Goal: Transaction & Acquisition: Book appointment/travel/reservation

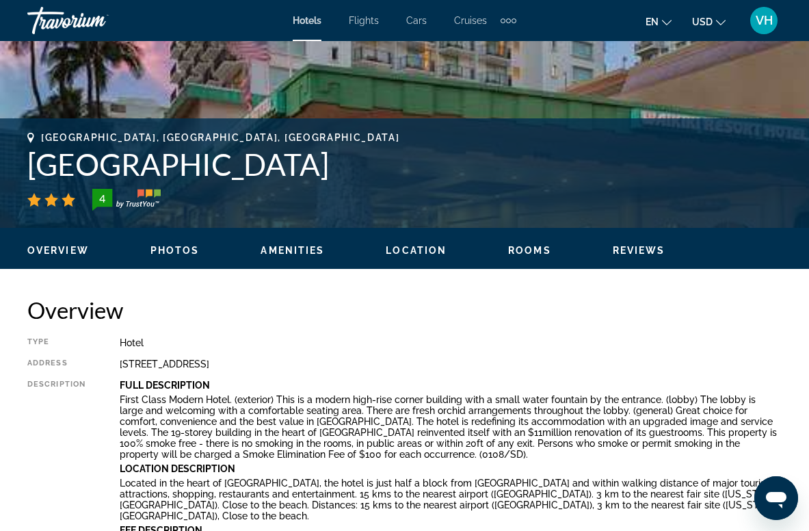
scroll to position [465, 0]
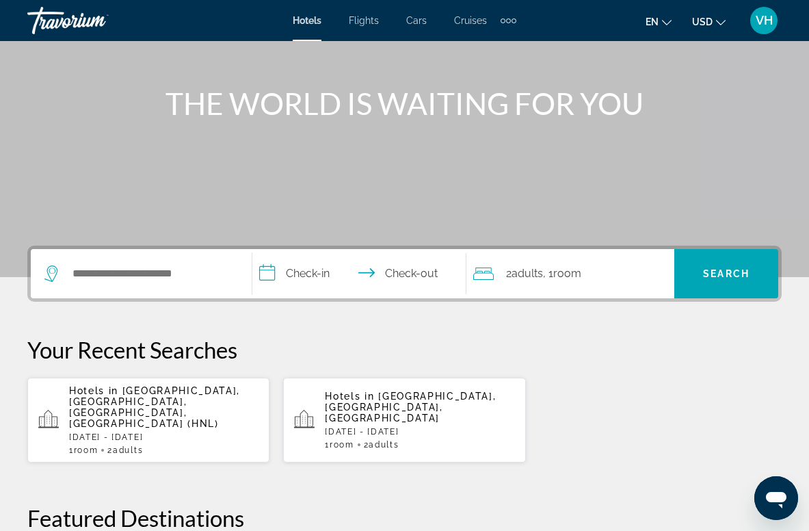
scroll to position [136, 0]
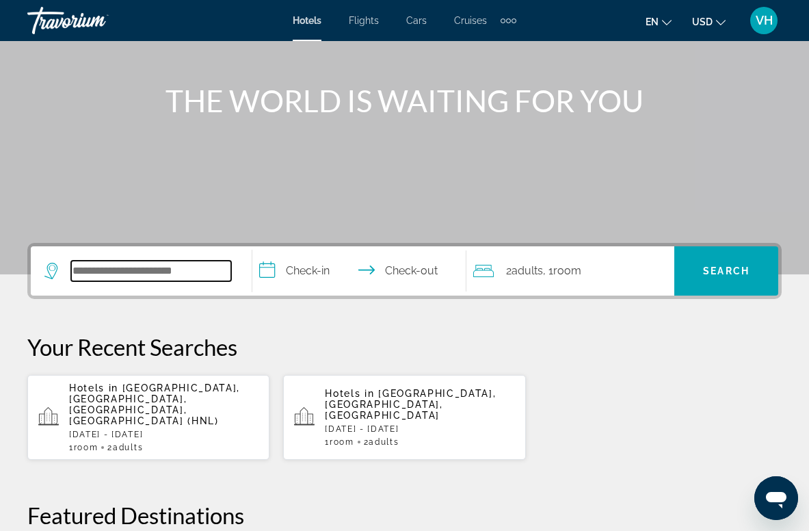
click at [188, 268] on input "Search widget" at bounding box center [151, 271] width 160 height 21
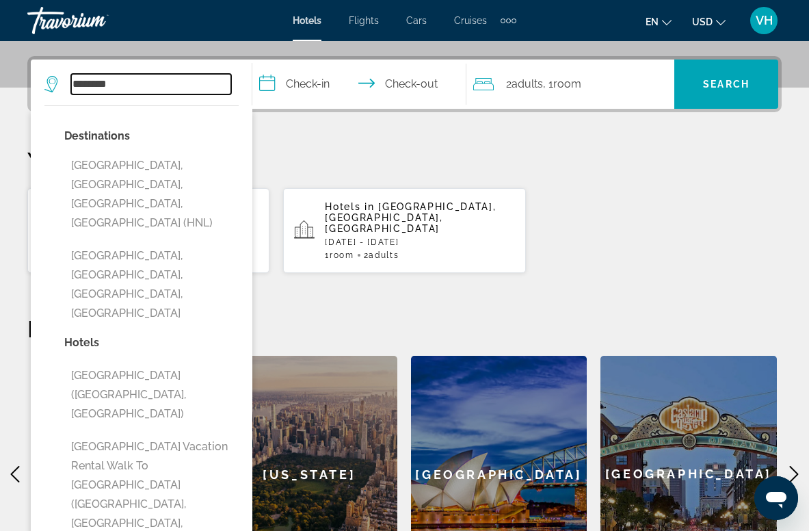
scroll to position [330, 0]
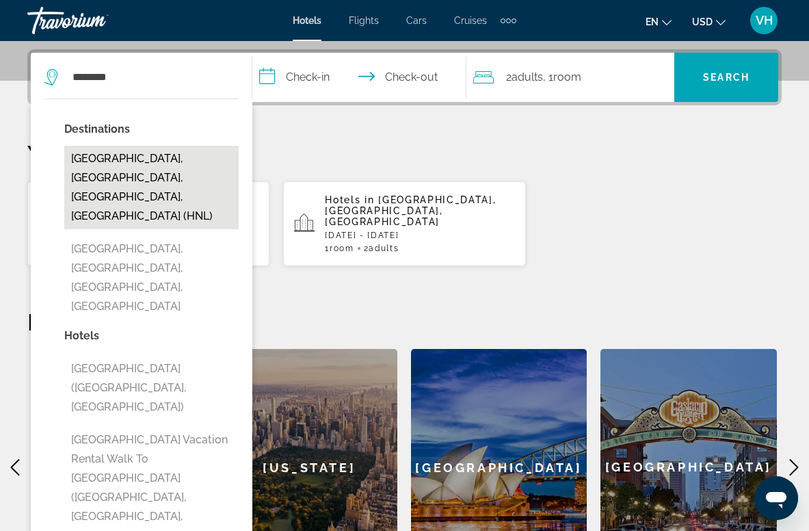
click at [164, 159] on button "[GEOGRAPHIC_DATA], [GEOGRAPHIC_DATA], [GEOGRAPHIC_DATA], [GEOGRAPHIC_DATA] (HNL)" at bounding box center [151, 187] width 174 height 83
type input "**********"
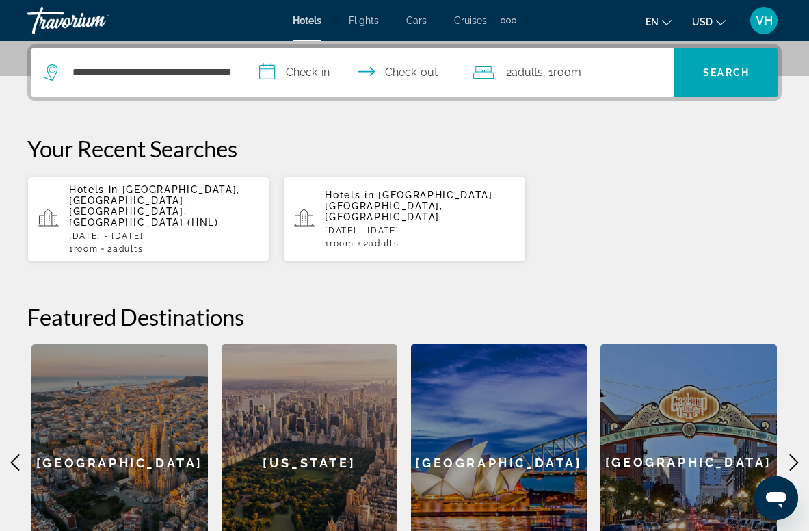
click at [317, 70] on input "**********" at bounding box center [362, 74] width 220 height 53
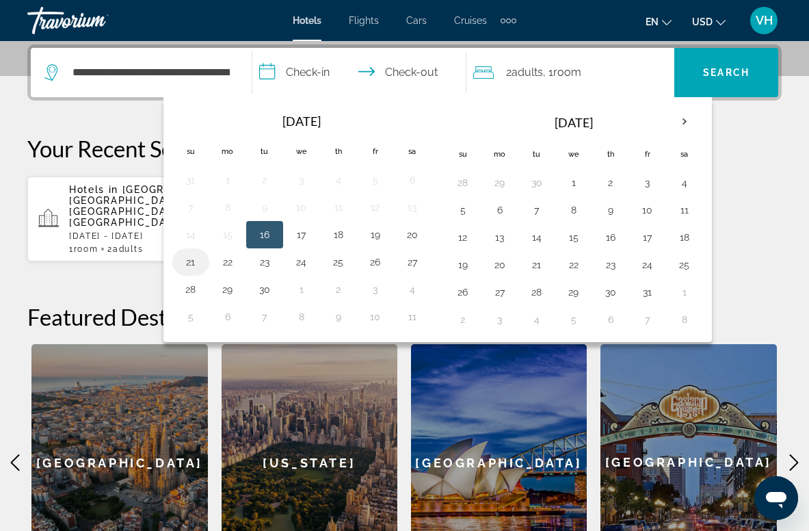
click at [192, 262] on button "21" at bounding box center [191, 261] width 22 height 19
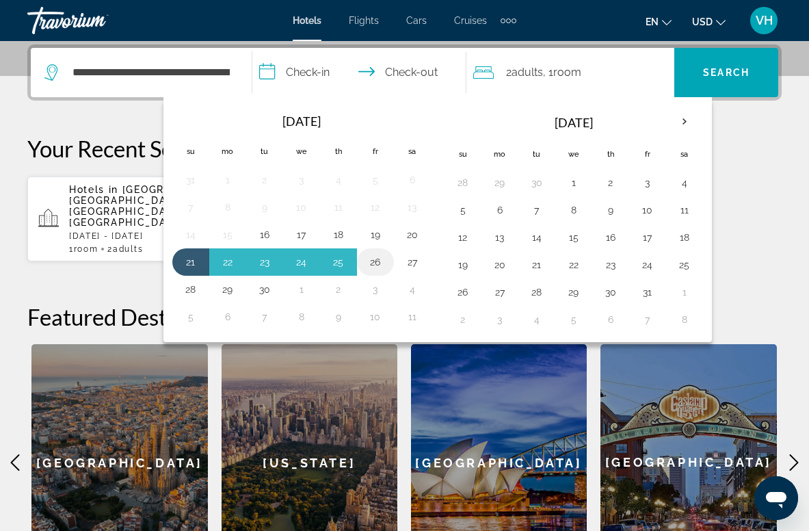
click at [373, 257] on button "26" at bounding box center [376, 261] width 22 height 19
type input "**********"
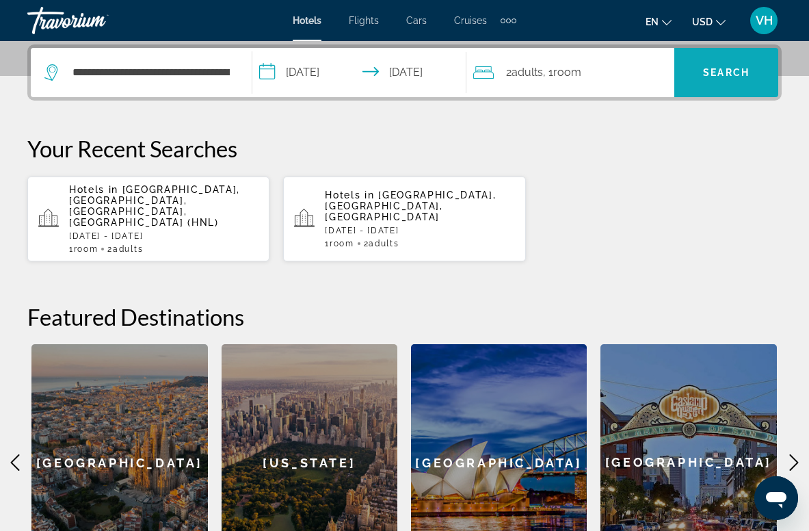
click at [725, 75] on span "Search" at bounding box center [726, 72] width 47 height 11
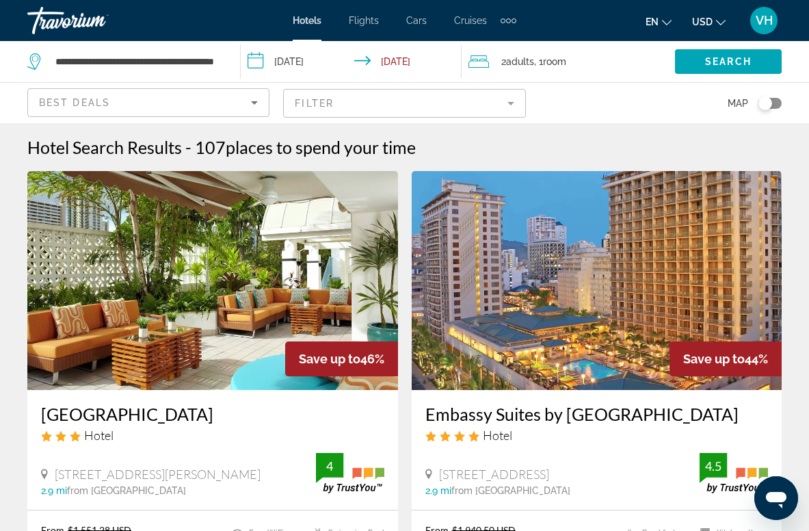
click at [771, 103] on div "Toggle map" at bounding box center [766, 103] width 14 height 14
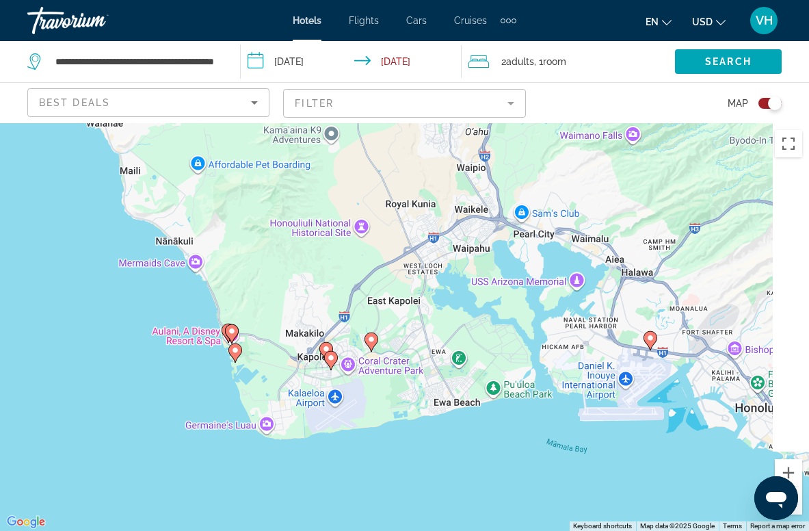
drag, startPoint x: 443, startPoint y: 310, endPoint x: 54, endPoint y: 229, distance: 397.6
click at [54, 229] on div "To activate drag with keyboard, press Alt + Enter. Once in keyboard drag state,…" at bounding box center [404, 327] width 809 height 408
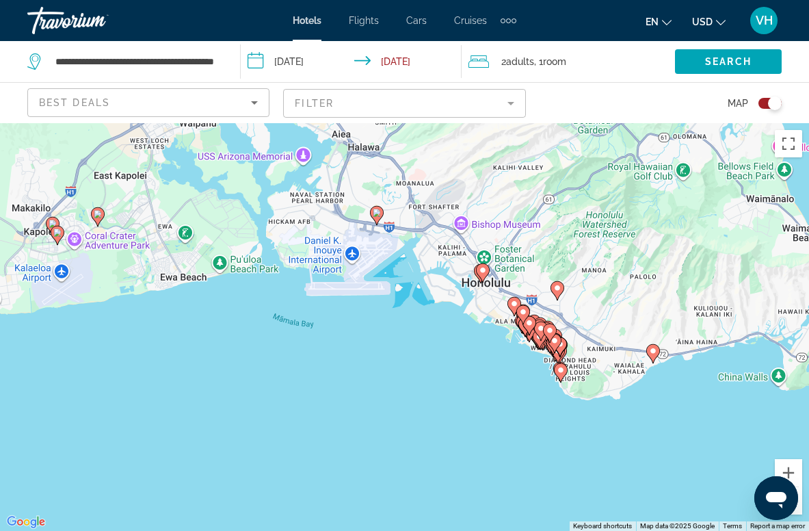
drag, startPoint x: 635, startPoint y: 459, endPoint x: 320, endPoint y: 324, distance: 342.6
click at [320, 325] on div "To activate drag with keyboard, press Alt + Enter. Once in keyboard drag state,…" at bounding box center [404, 327] width 809 height 408
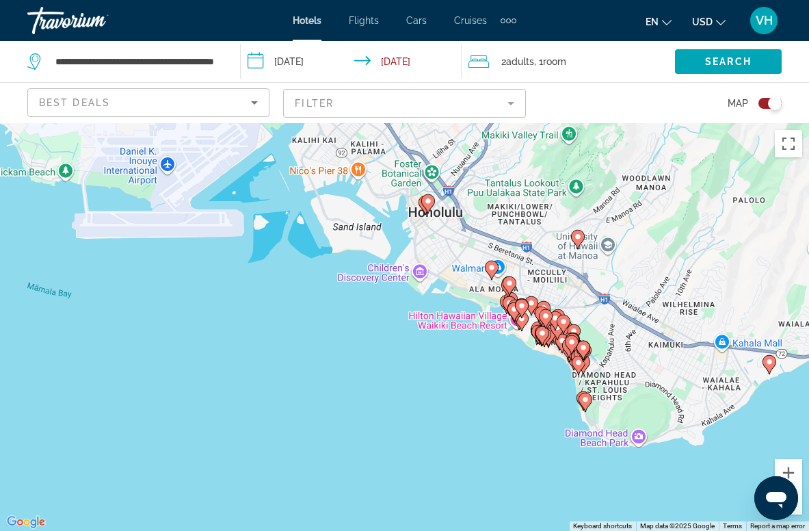
click at [441, 329] on div "To activate drag with keyboard, press Alt + Enter. Once in keyboard drag state,…" at bounding box center [404, 327] width 809 height 408
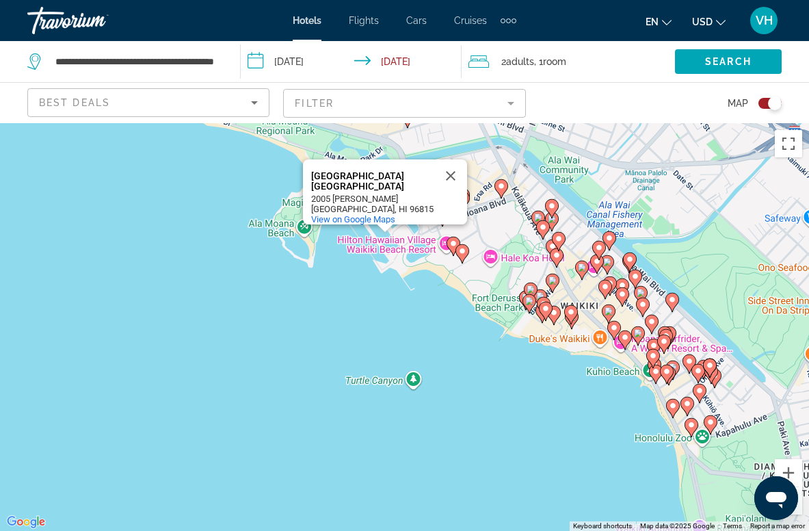
drag, startPoint x: 579, startPoint y: 380, endPoint x: 272, endPoint y: 296, distance: 318.7
click at [272, 298] on div "To activate drag with keyboard, press Alt + Enter. Once in keyboard drag state,…" at bounding box center [404, 327] width 809 height 408
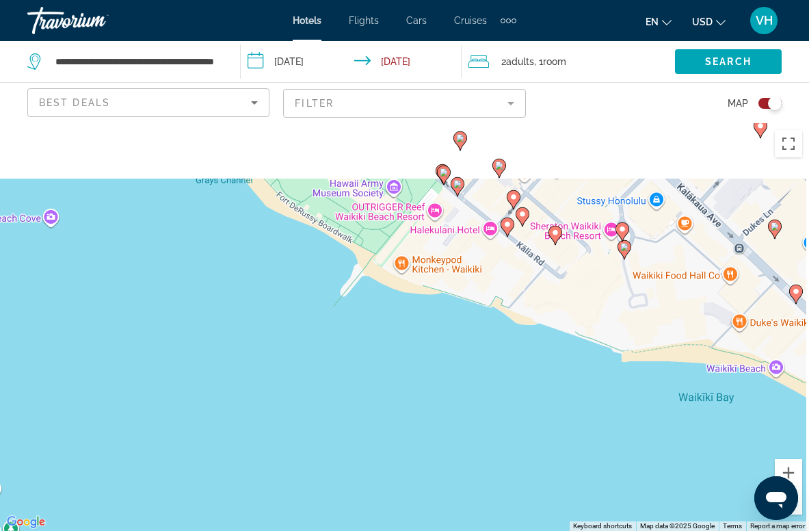
drag, startPoint x: 638, startPoint y: 278, endPoint x: 460, endPoint y: 509, distance: 292.2
click at [460, 509] on div "To activate drag with keyboard, press Alt + Enter. Once in keyboard drag state,…" at bounding box center [404, 327] width 809 height 408
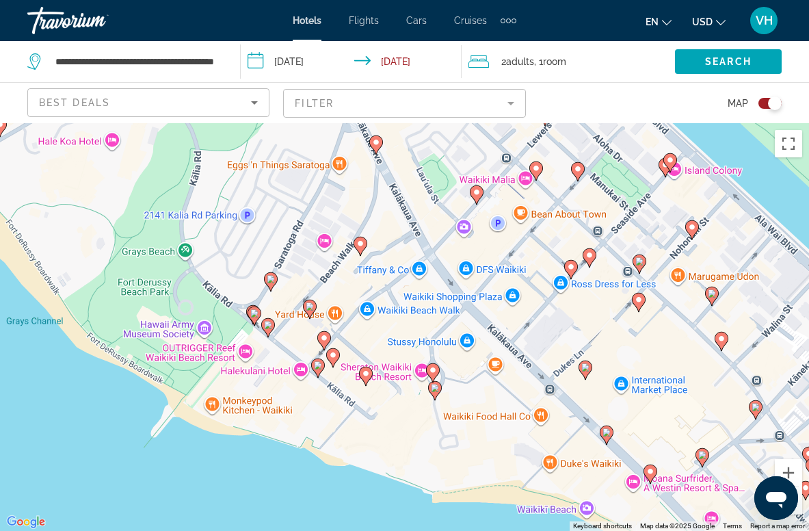
drag, startPoint x: 385, startPoint y: 488, endPoint x: 289, endPoint y: 501, distance: 96.7
click at [289, 501] on div "To activate drag with keyboard, press Alt + Enter. Once in keyboard drag state,…" at bounding box center [404, 327] width 809 height 408
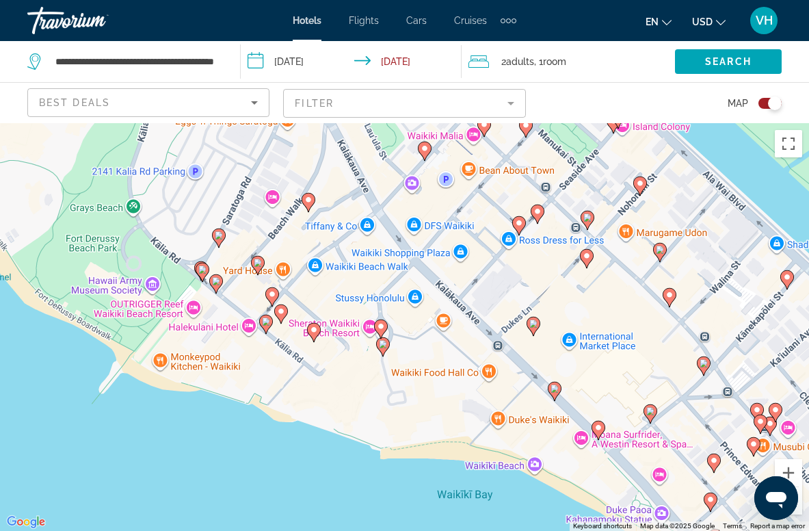
drag, startPoint x: 413, startPoint y: 456, endPoint x: 357, endPoint y: 405, distance: 75.6
click at [358, 406] on div "To activate drag with keyboard, press Alt + Enter. Once in keyboard drag state,…" at bounding box center [404, 327] width 809 height 408
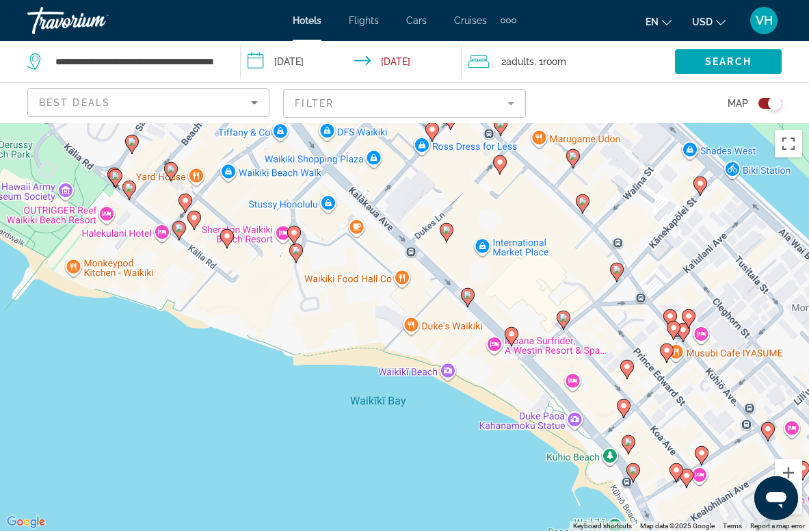
drag, startPoint x: 449, startPoint y: 450, endPoint x: 366, endPoint y: 361, distance: 121.5
click at [366, 363] on div "To activate drag with keyboard, press Alt + Enter. Once in keyboard drag state,…" at bounding box center [404, 327] width 809 height 408
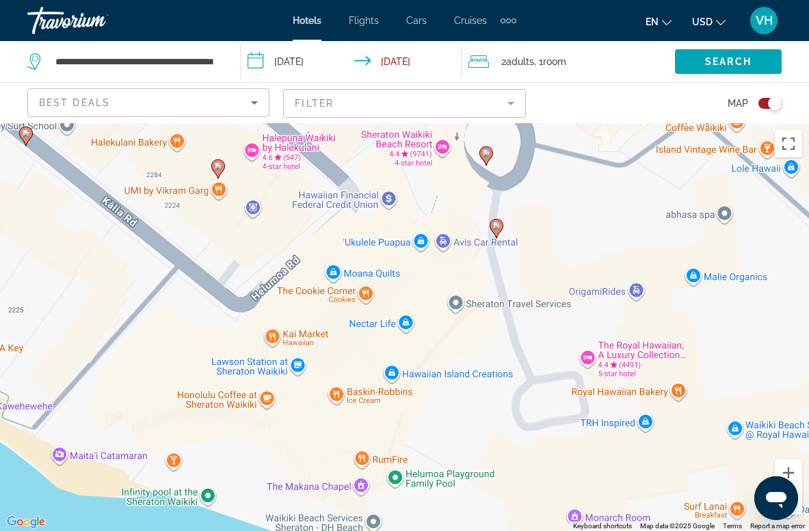
drag, startPoint x: 256, startPoint y: 472, endPoint x: 219, endPoint y: 288, distance: 187.7
click at [222, 294] on div "To activate drag with keyboard, press Alt + Enter. Once in keyboard drag state,…" at bounding box center [404, 327] width 809 height 408
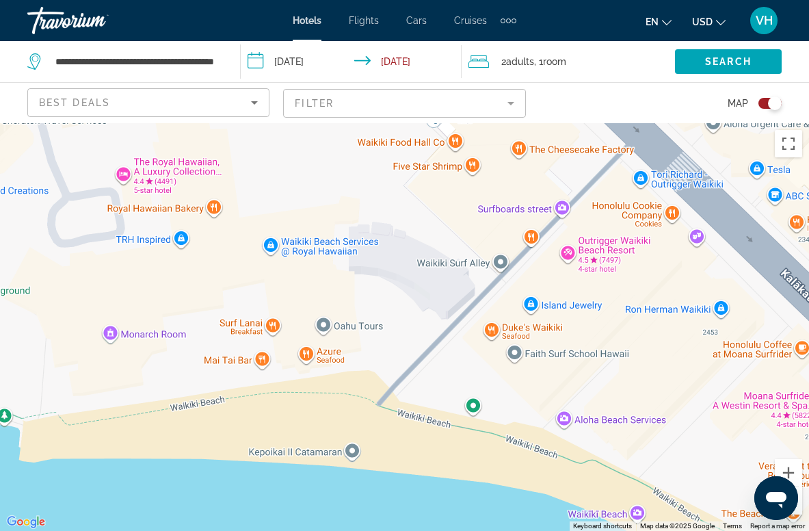
drag, startPoint x: 497, startPoint y: 302, endPoint x: 79, endPoint y: 408, distance: 430.8
click at [80, 409] on div "[GEOGRAPHIC_DATA] [GEOGRAPHIC_DATA] [GEOGRAPHIC_DATA] [GEOGRAPHIC_DATA] [STREET…" at bounding box center [404, 327] width 809 height 408
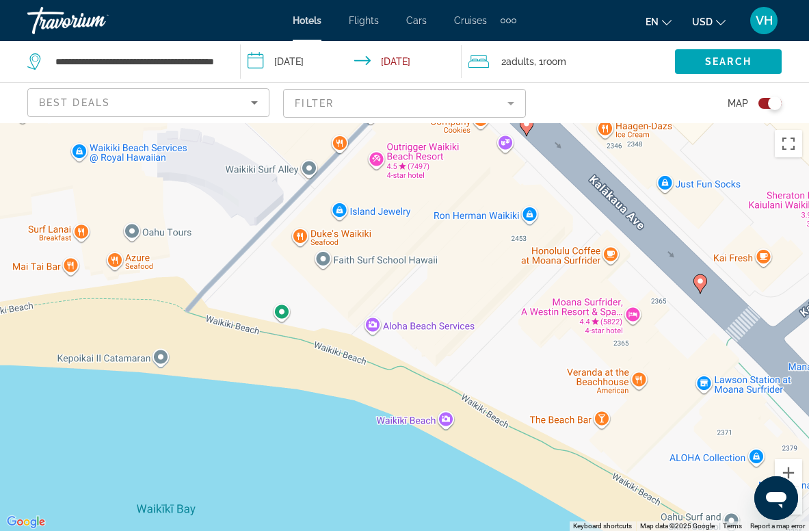
drag, startPoint x: 643, startPoint y: 375, endPoint x: 453, endPoint y: 288, distance: 209.1
click at [453, 289] on div "To activate drag with keyboard, press Alt + Enter. Once in keyboard drag state,…" at bounding box center [404, 327] width 809 height 408
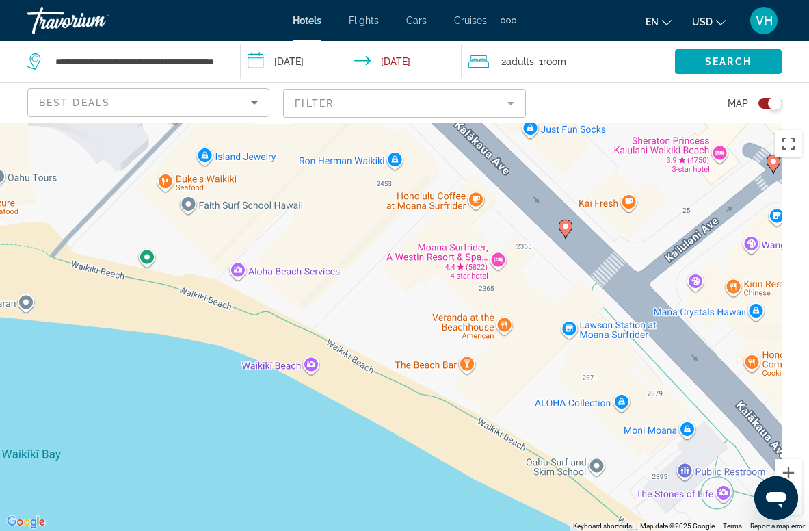
drag, startPoint x: 523, startPoint y: 364, endPoint x: 389, endPoint y: 319, distance: 140.8
click at [389, 320] on div "To activate drag with keyboard, press Alt + Enter. Once in keyboard drag state,…" at bounding box center [404, 327] width 809 height 408
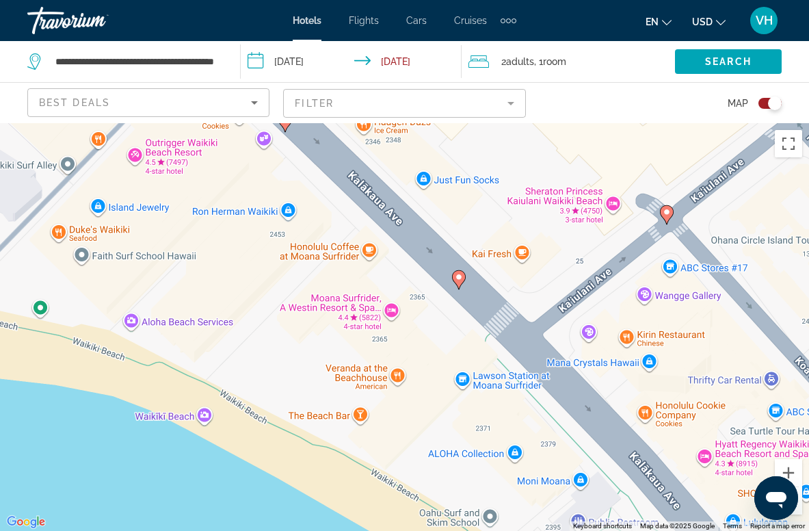
drag, startPoint x: 524, startPoint y: 343, endPoint x: 421, endPoint y: 402, distance: 118.0
click at [422, 403] on div "To activate drag with keyboard, press Alt + Enter. Once in keyboard drag state,…" at bounding box center [404, 327] width 809 height 408
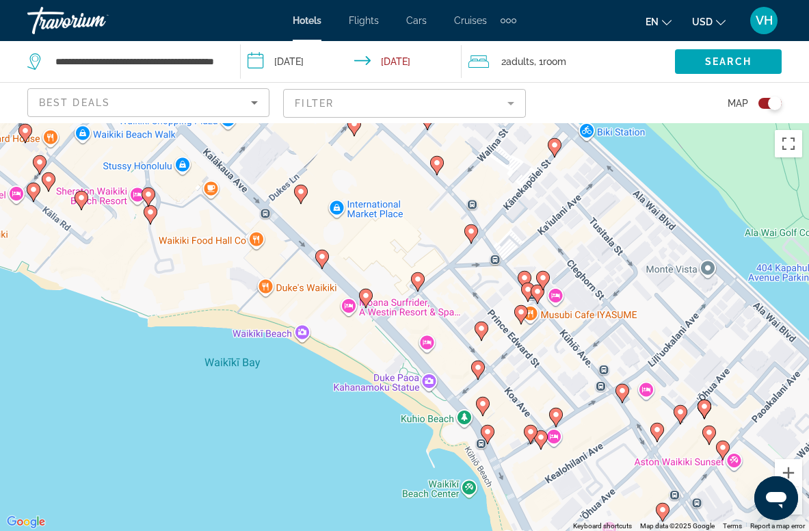
drag, startPoint x: 452, startPoint y: 304, endPoint x: 378, endPoint y: 266, distance: 82.6
click at [378, 267] on div "To activate drag with keyboard, press Alt + Enter. Once in keyboard drag state,…" at bounding box center [404, 327] width 809 height 408
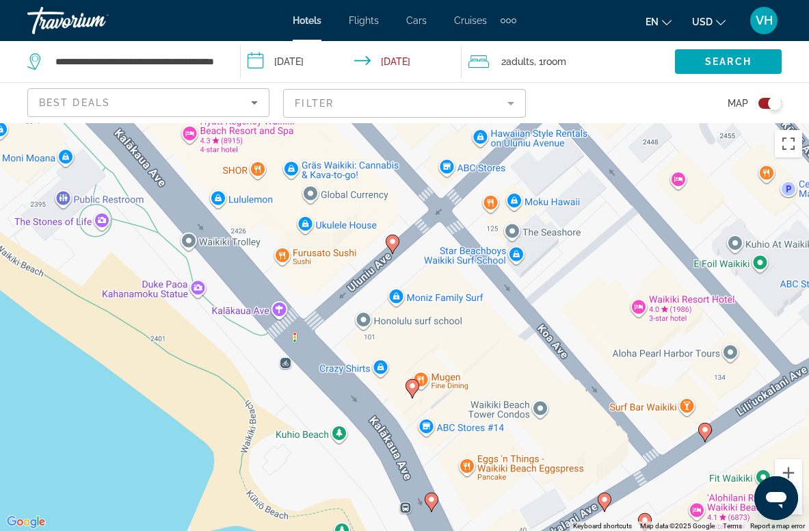
click at [392, 242] on image "Main content" at bounding box center [393, 241] width 8 height 8
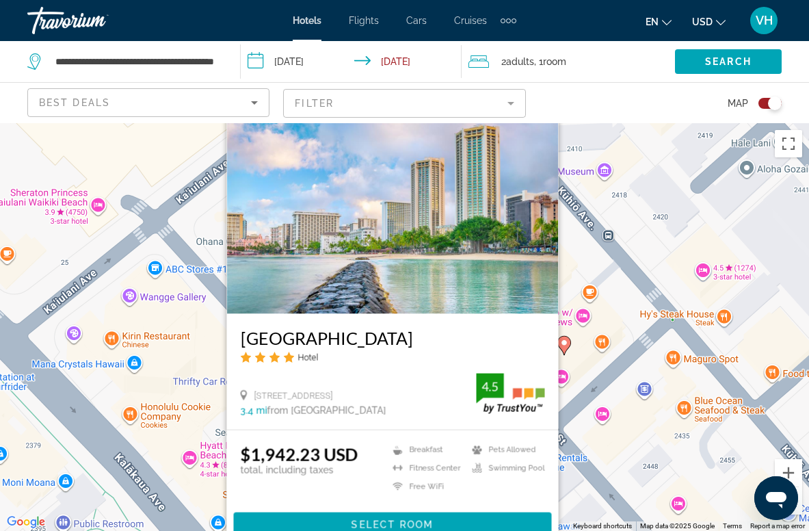
click at [585, 390] on div "To activate drag with keyboard, press Alt + Enter. Once in keyboard drag state,…" at bounding box center [404, 327] width 809 height 408
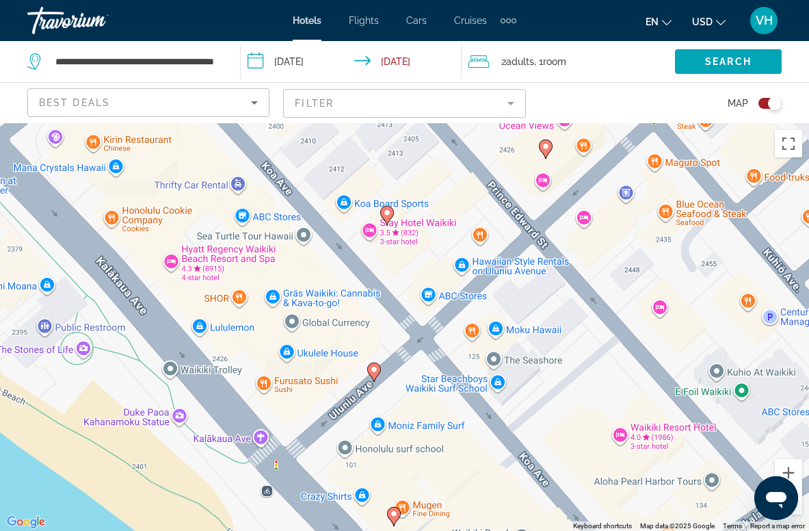
drag, startPoint x: 540, startPoint y: 450, endPoint x: 519, endPoint y: 234, distance: 217.2
click at [519, 234] on div "To activate drag with keyboard, press Alt + Enter. Once in keyboard drag state,…" at bounding box center [404, 327] width 809 height 408
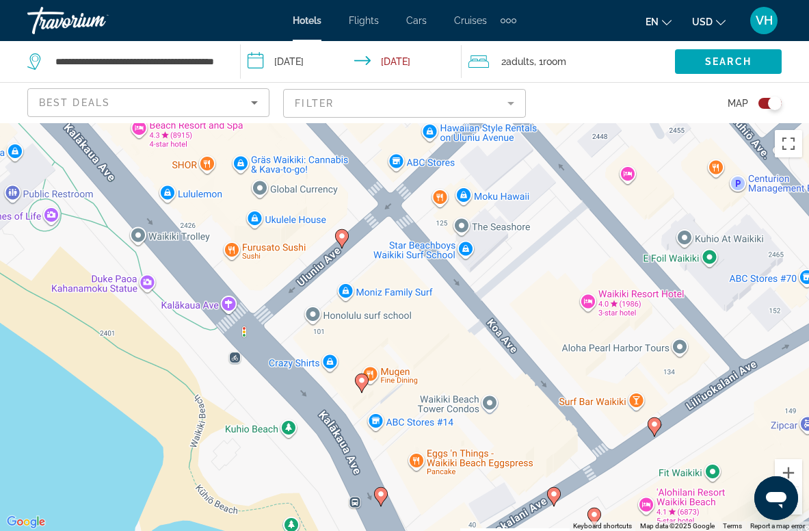
drag, startPoint x: 512, startPoint y: 407, endPoint x: 483, endPoint y: 302, distance: 108.6
click at [484, 304] on div "To activate drag with keyboard, press Alt + Enter. Once in keyboard drag state,…" at bounding box center [404, 327] width 809 height 408
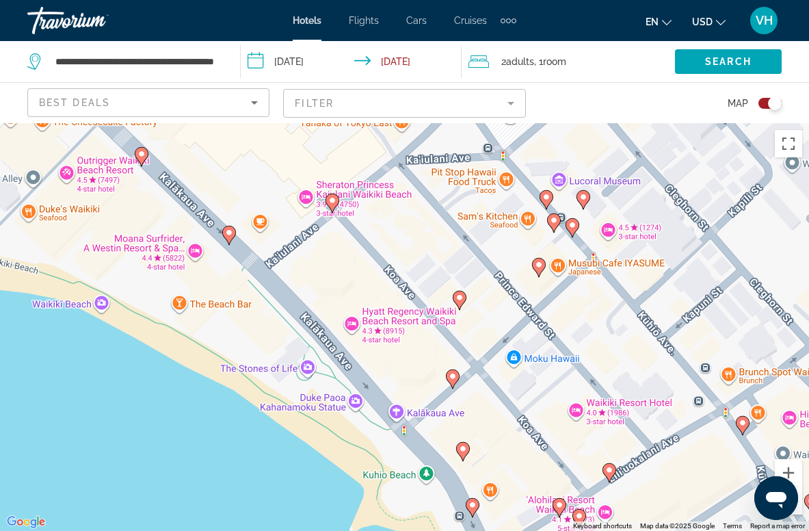
drag, startPoint x: 491, startPoint y: 342, endPoint x: 536, endPoint y: 458, distance: 124.8
click at [536, 458] on div "To activate drag with keyboard, press Alt + Enter. Once in keyboard drag state,…" at bounding box center [404, 327] width 809 height 408
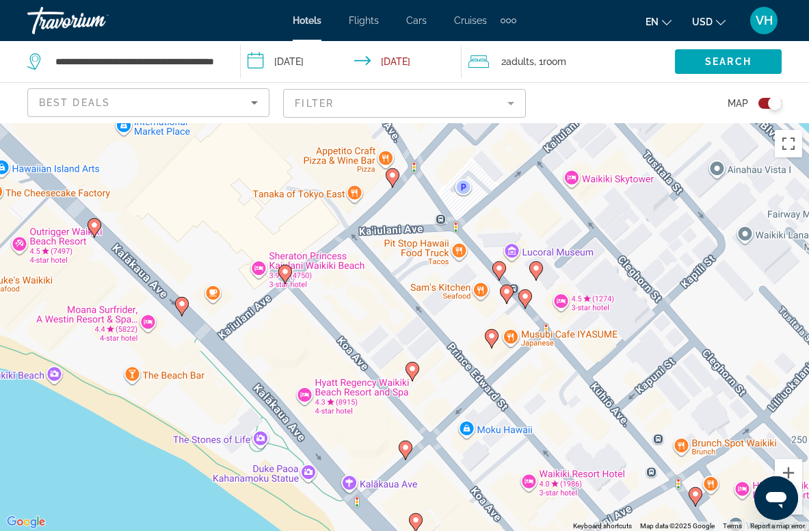
drag, startPoint x: 433, startPoint y: 348, endPoint x: 386, endPoint y: 420, distance: 86.5
click at [386, 420] on div "To activate drag with keyboard, press Alt + Enter. Once in keyboard drag state,…" at bounding box center [404, 327] width 809 height 408
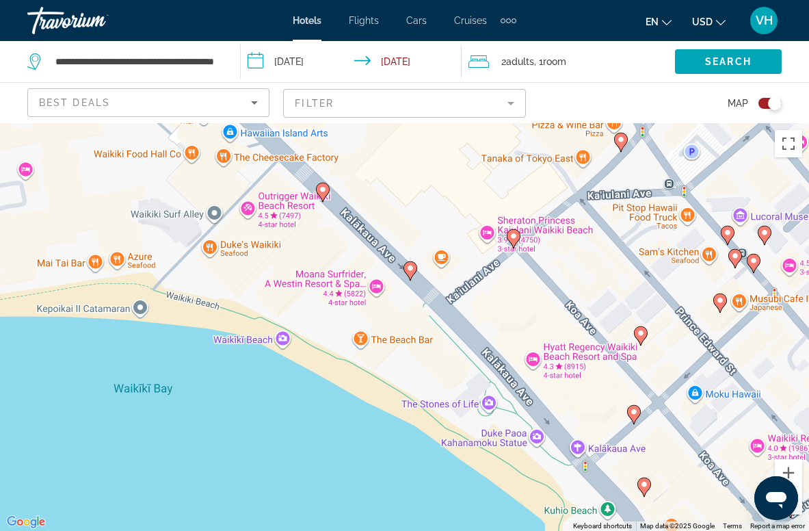
drag, startPoint x: 413, startPoint y: 337, endPoint x: 643, endPoint y: 300, distance: 232.8
click at [643, 300] on div "To activate drag with keyboard, press Alt + Enter. Once in keyboard drag state,…" at bounding box center [404, 327] width 809 height 408
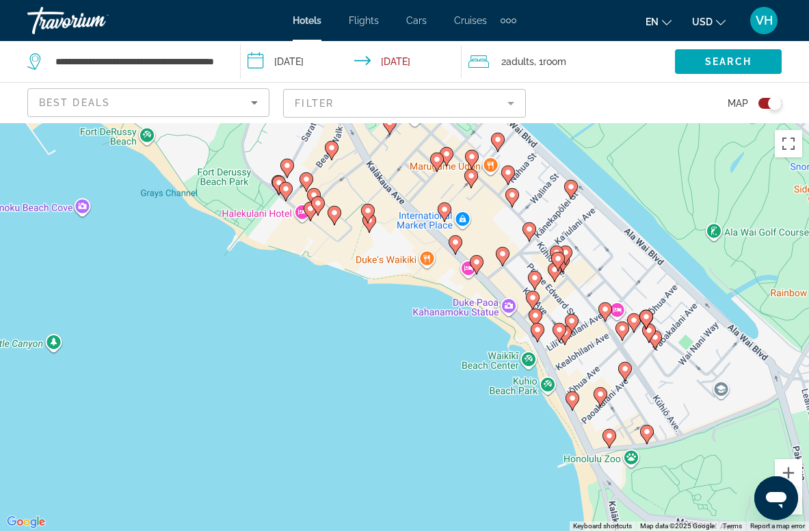
click at [538, 330] on image "Main content" at bounding box center [538, 330] width 8 height 8
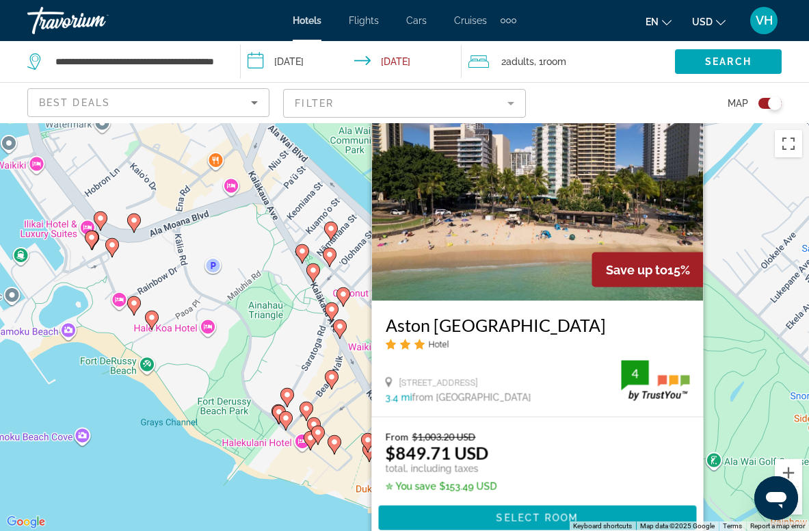
click at [712, 356] on div "To activate drag with keyboard, press Alt + Enter. Once in keyboard drag state,…" at bounding box center [404, 327] width 809 height 408
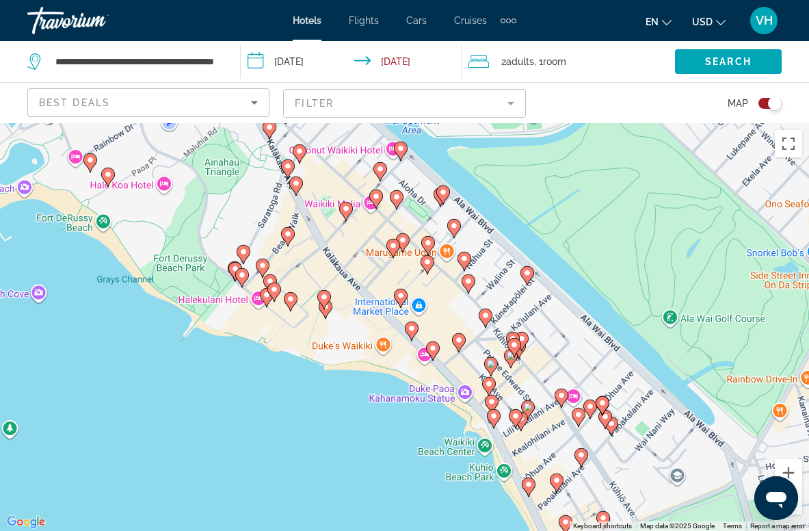
drag, startPoint x: 326, startPoint y: 473, endPoint x: 281, endPoint y: 327, distance: 153.0
click at [281, 328] on div "To activate drag with keyboard, press Alt + Enter. Once in keyboard drag state,…" at bounding box center [404, 327] width 809 height 408
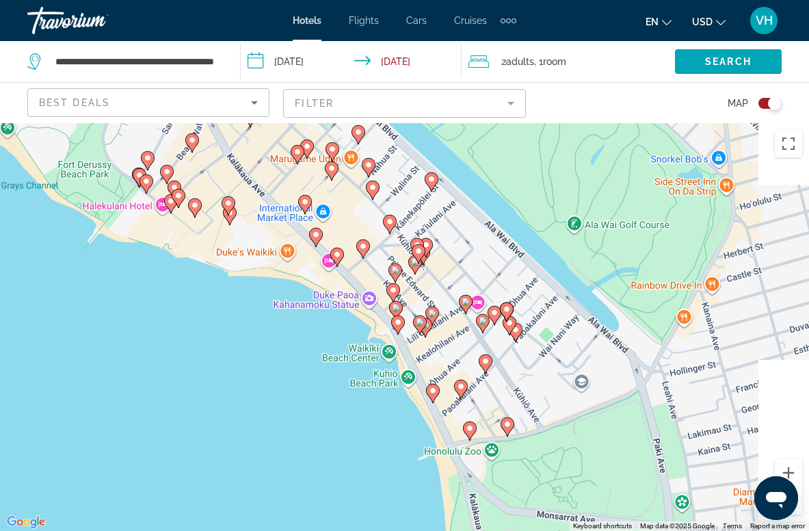
drag, startPoint x: 427, startPoint y: 384, endPoint x: 336, endPoint y: 295, distance: 127.2
click at [335, 294] on div "To activate drag with keyboard, press Alt + Enter. Once in keyboard drag state,…" at bounding box center [404, 327] width 809 height 408
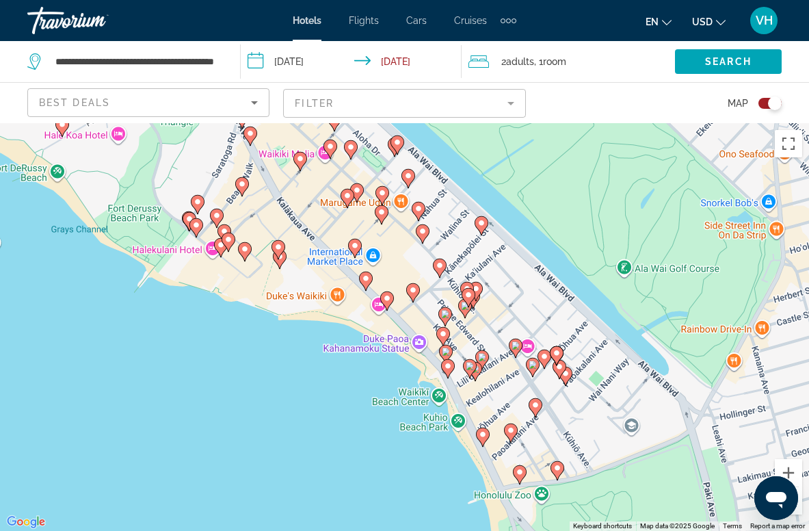
drag, startPoint x: 367, startPoint y: 246, endPoint x: 415, endPoint y: 289, distance: 64.4
click at [415, 289] on image "Main content" at bounding box center [413, 290] width 8 height 8
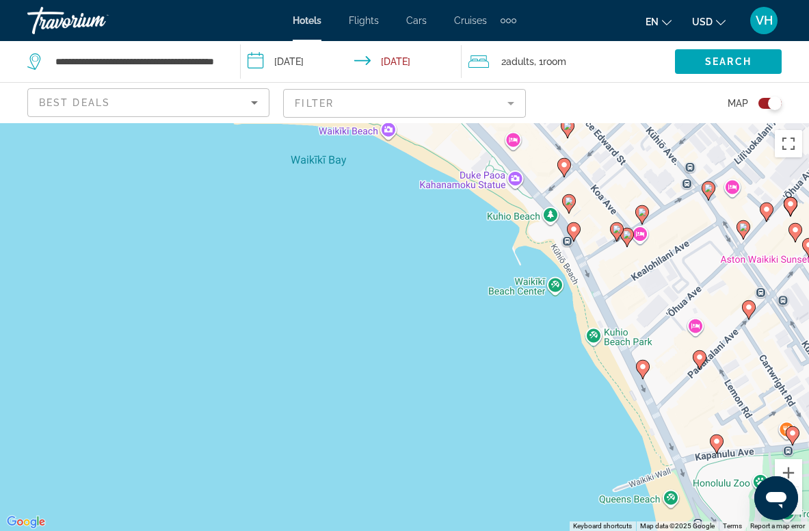
drag, startPoint x: 420, startPoint y: 411, endPoint x: 448, endPoint y: 311, distance: 103.8
click at [447, 308] on div "To activate drag with keyboard, press Alt + Enter. Once in keyboard drag state,…" at bounding box center [404, 327] width 809 height 408
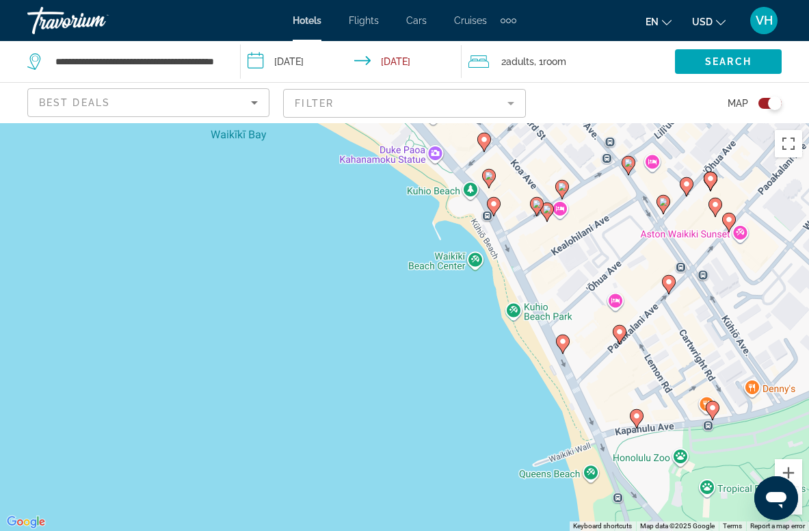
drag, startPoint x: 575, startPoint y: 455, endPoint x: 490, endPoint y: 447, distance: 85.2
click at [490, 447] on div "To activate drag with keyboard, press Alt + Enter. Once in keyboard drag state,…" at bounding box center [404, 327] width 809 height 408
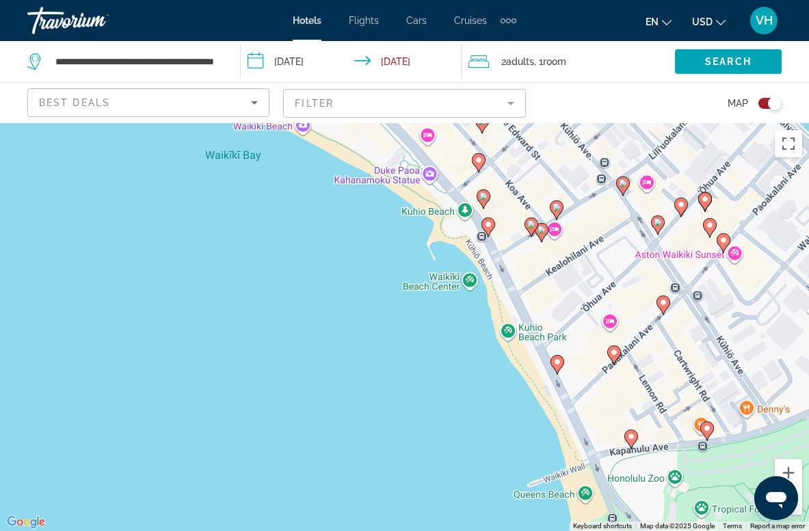
click at [557, 364] on image "Main content" at bounding box center [557, 362] width 8 height 8
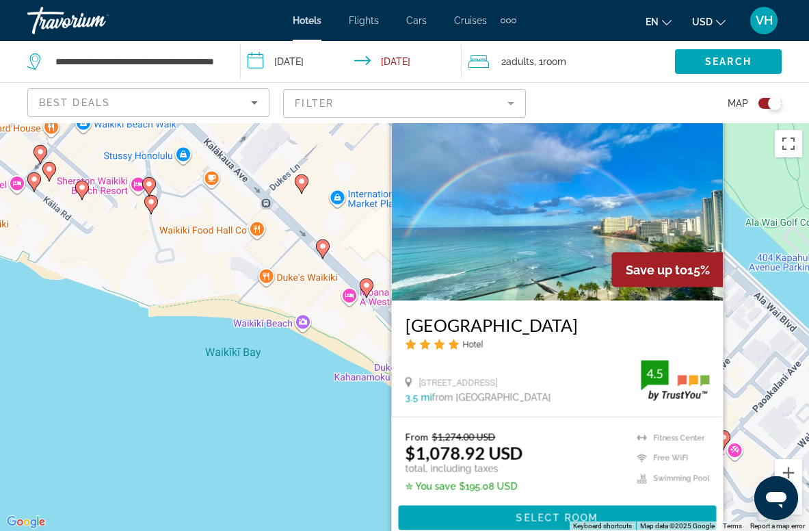
click at [330, 394] on div "To activate drag with keyboard, press Alt + Enter. Once in keyboard drag state,…" at bounding box center [404, 327] width 809 height 408
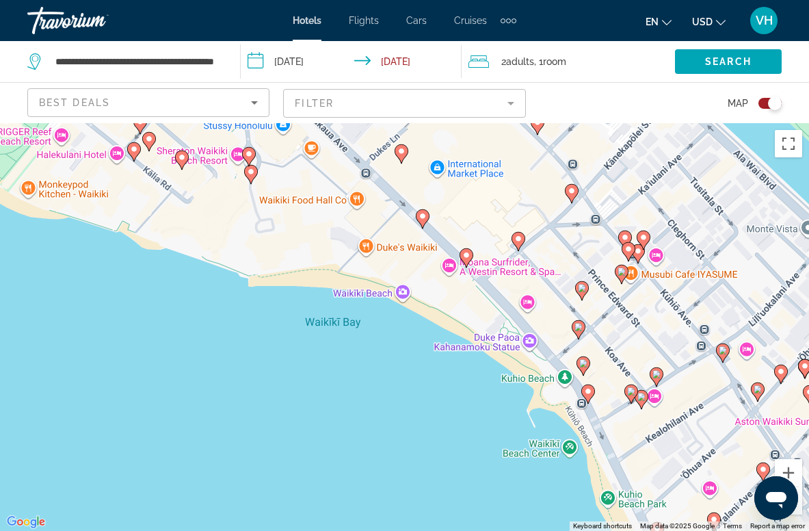
drag, startPoint x: 528, startPoint y: 279, endPoint x: 626, endPoint y: 247, distance: 103.0
click at [627, 248] on image "Main content" at bounding box center [629, 249] width 8 height 8
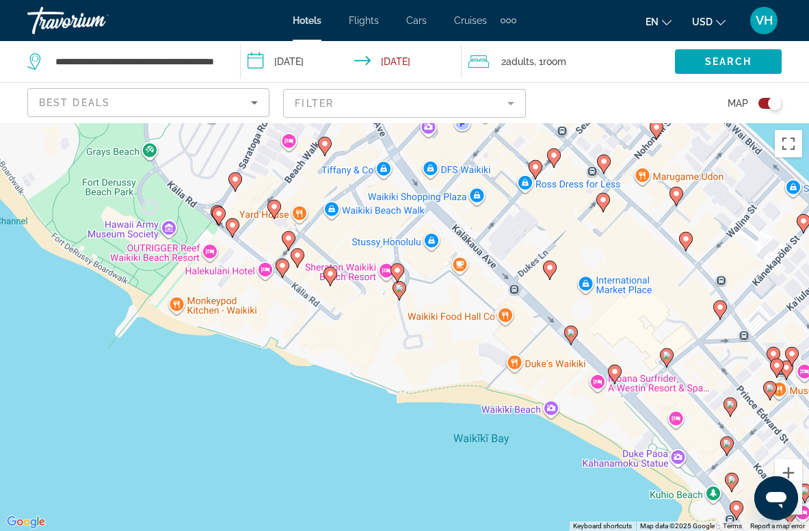
drag, startPoint x: 233, startPoint y: 337, endPoint x: 383, endPoint y: 452, distance: 189.3
click at [383, 452] on div "To activate drag with keyboard, press Alt + Enter. Once in keyboard drag state,…" at bounding box center [404, 327] width 809 height 408
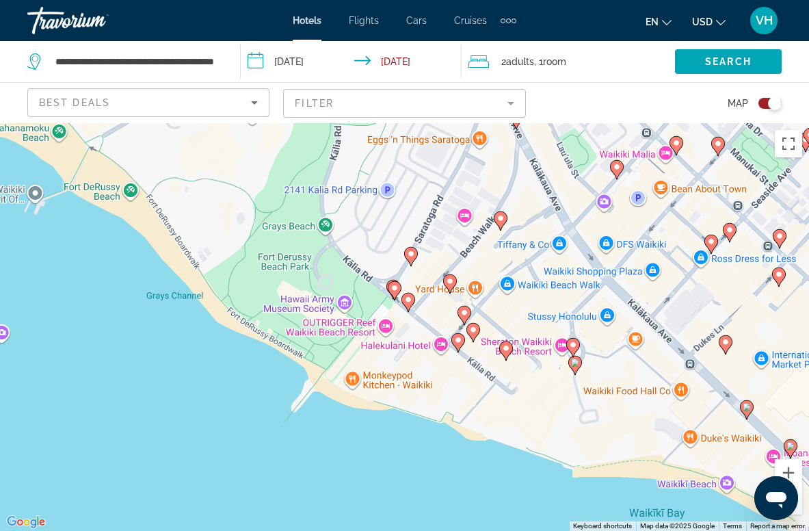
drag, startPoint x: 242, startPoint y: 375, endPoint x: 419, endPoint y: 451, distance: 193.4
click at [419, 451] on div "To activate drag with keyboard, press Alt + Enter. Once in keyboard drag state,…" at bounding box center [404, 327] width 809 height 408
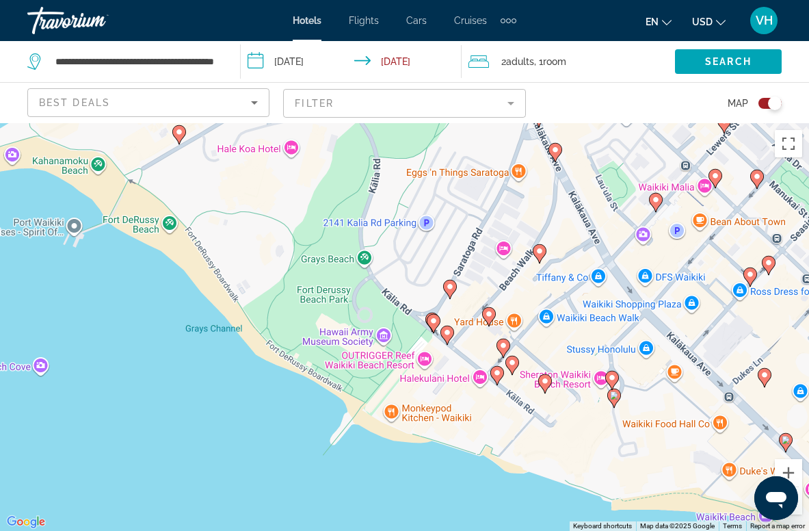
drag, startPoint x: 233, startPoint y: 363, endPoint x: 162, endPoint y: 303, distance: 92.8
click at [169, 307] on div "To activate drag with keyboard, press Alt + Enter. Once in keyboard drag state,…" at bounding box center [404, 327] width 809 height 408
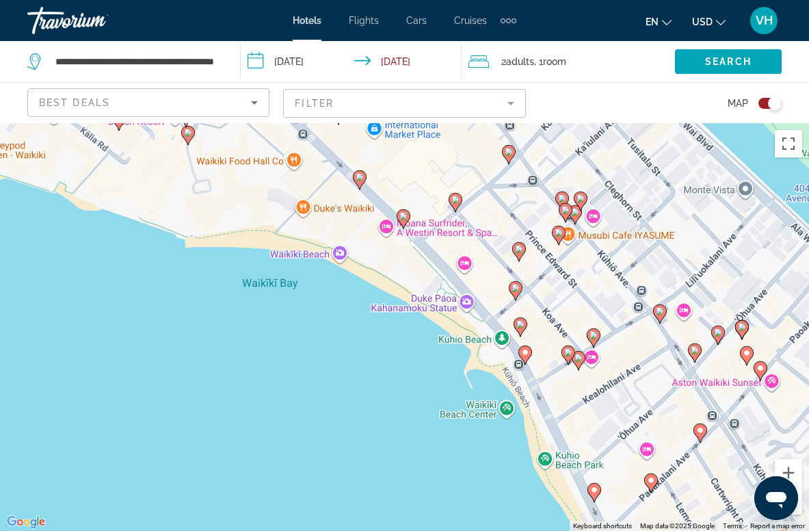
drag, startPoint x: 250, startPoint y: 270, endPoint x: 166, endPoint y: 307, distance: 91.9
click at [168, 309] on div "To activate drag with keyboard, press Alt + Enter. Once in keyboard drag state,…" at bounding box center [404, 327] width 809 height 408
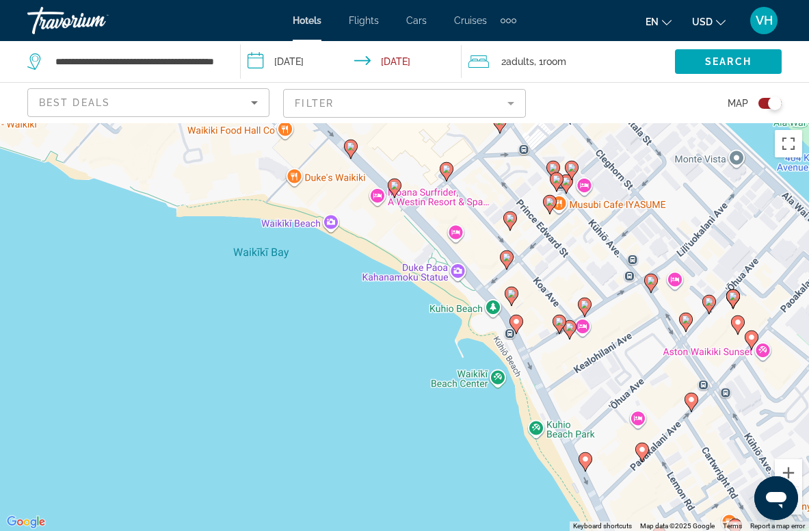
click at [767, 97] on button "Toggle map" at bounding box center [765, 103] width 34 height 12
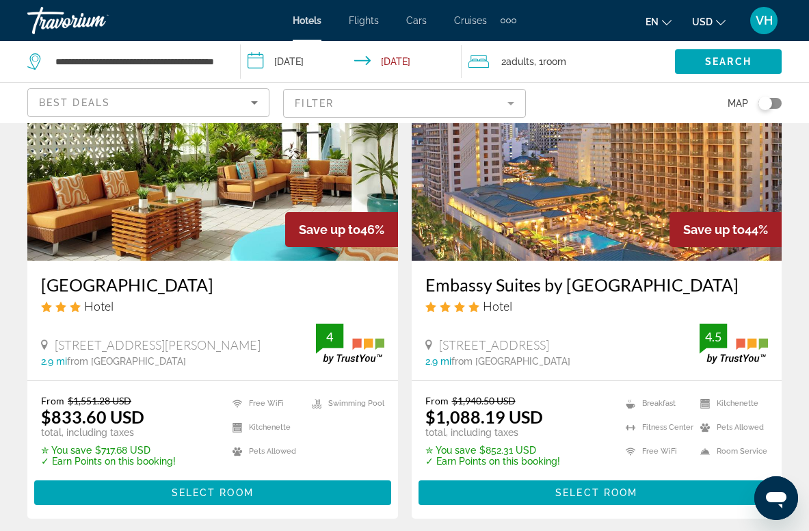
scroll to position [134, 0]
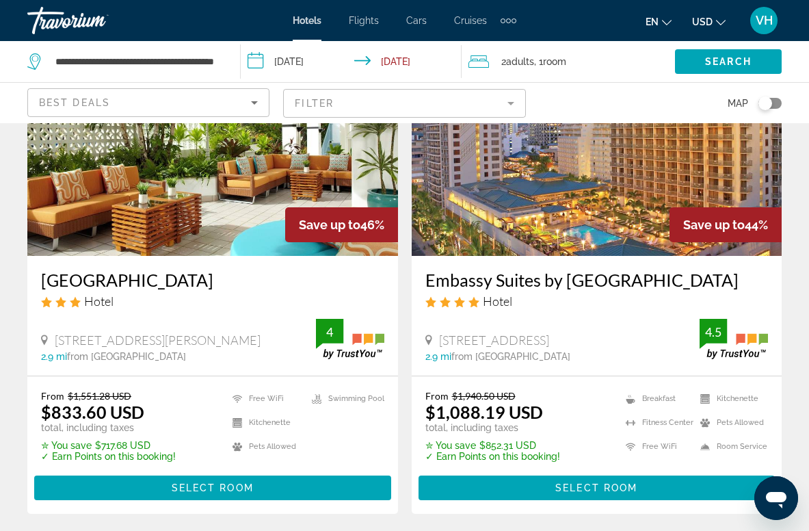
click at [612, 185] on img "Main content" at bounding box center [597, 146] width 371 height 219
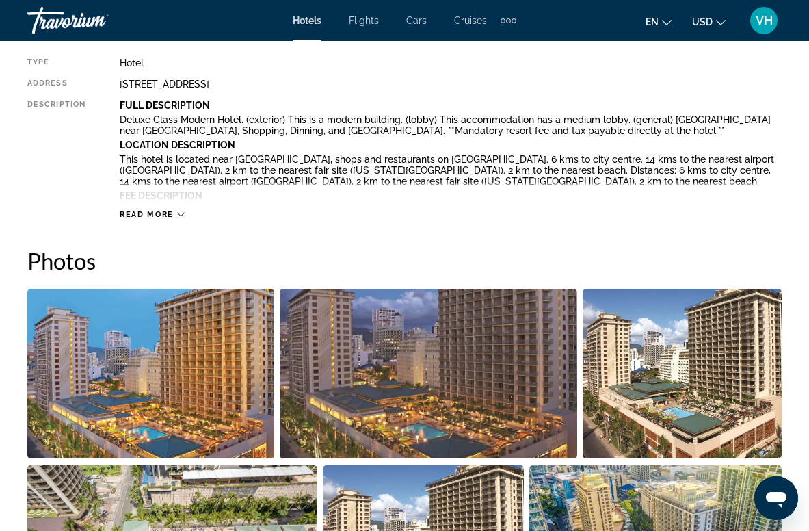
scroll to position [751, 0]
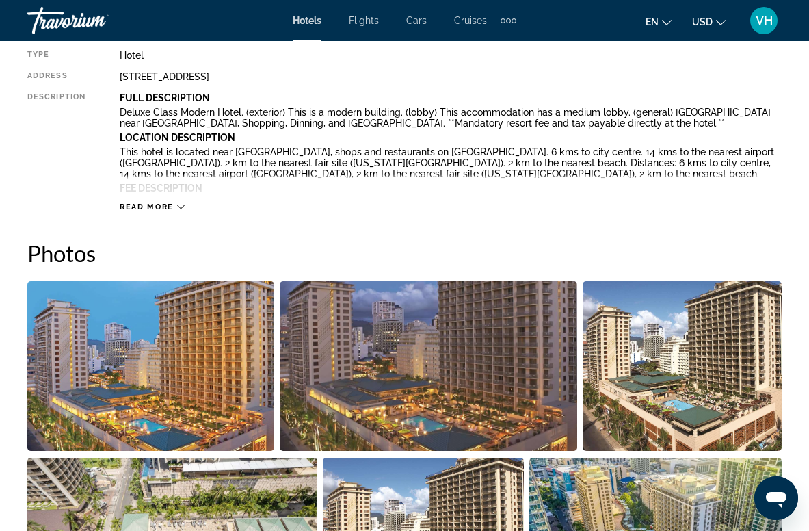
click at [175, 203] on div "Read more" at bounding box center [152, 207] width 65 height 9
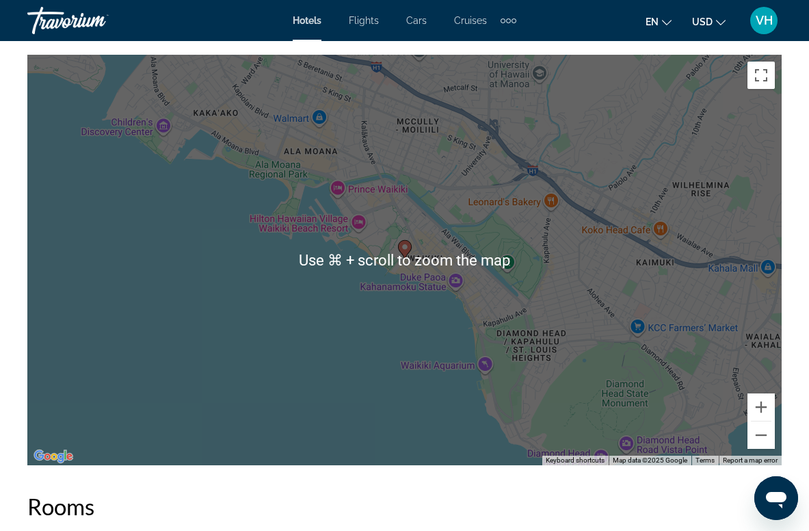
scroll to position [1838, 0]
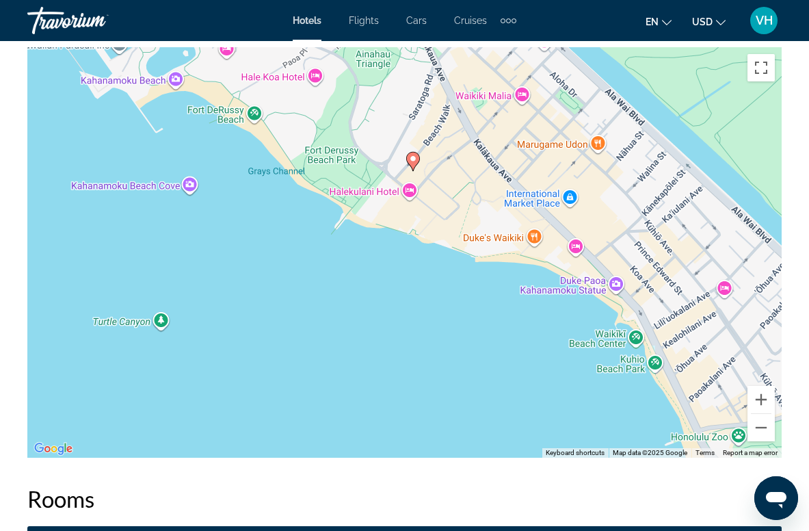
click at [393, 252] on div "To activate drag with keyboard, press Alt + Enter. Once in keyboard drag state,…" at bounding box center [404, 252] width 755 height 411
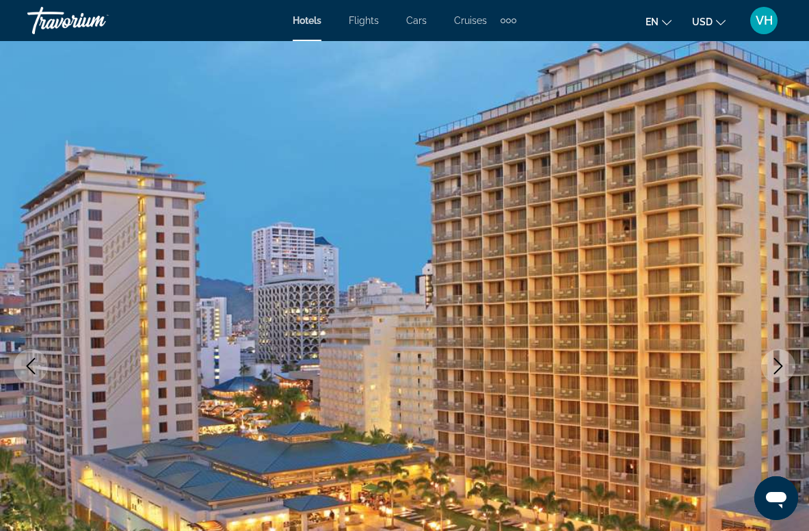
scroll to position [0, 0]
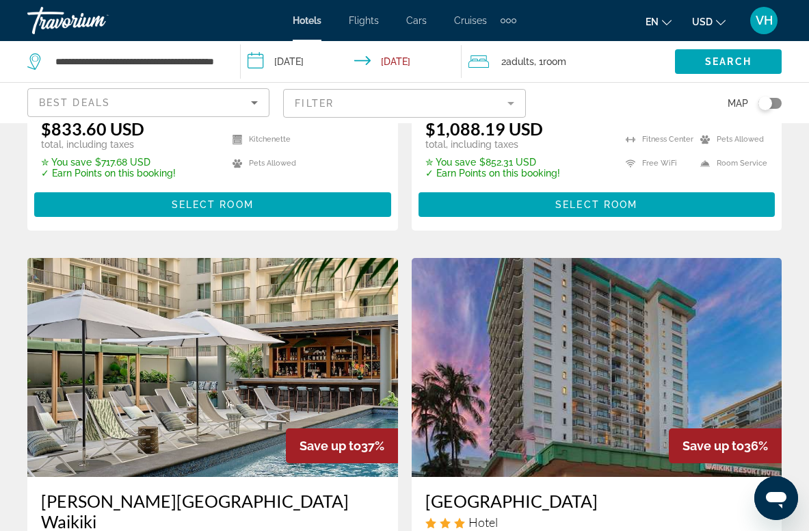
scroll to position [409, 0]
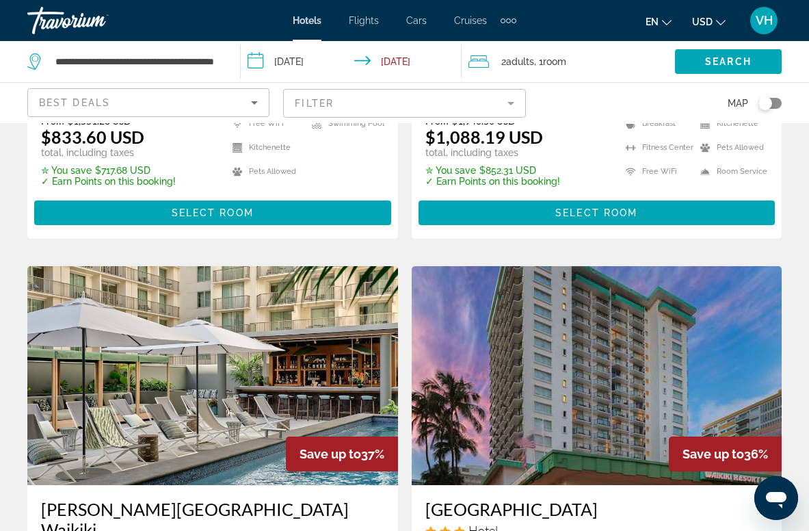
click at [577, 382] on img "Main content" at bounding box center [597, 375] width 371 height 219
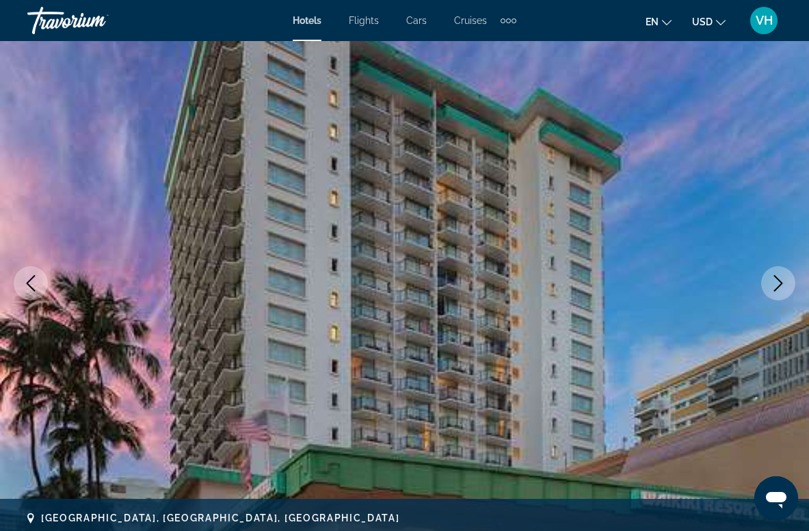
scroll to position [97, 0]
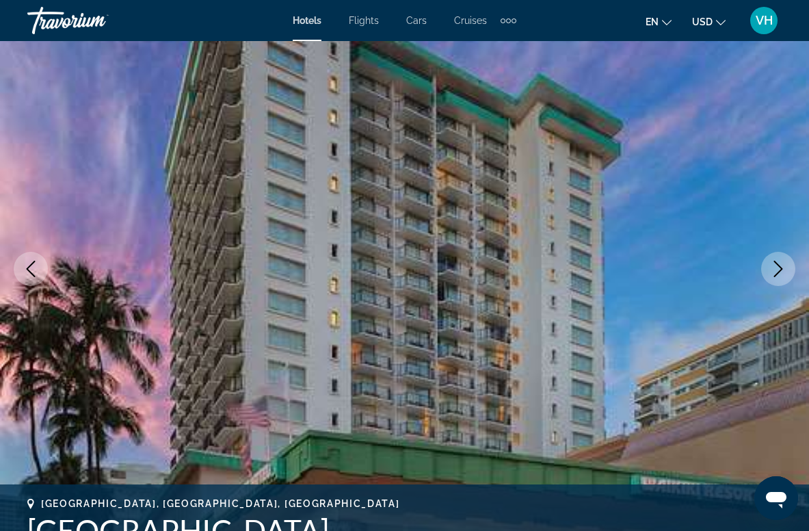
click at [776, 263] on icon "Next image" at bounding box center [778, 269] width 9 height 16
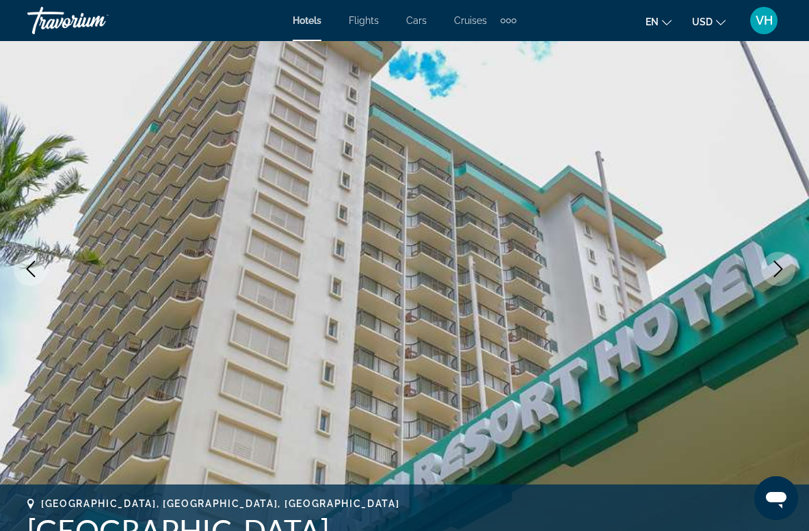
click at [776, 263] on icon "Next image" at bounding box center [778, 269] width 9 height 16
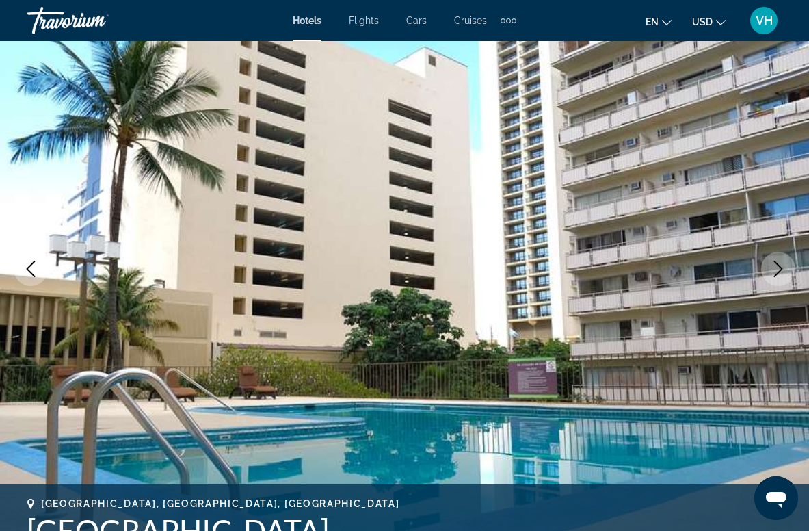
click at [776, 263] on icon "Next image" at bounding box center [778, 269] width 9 height 16
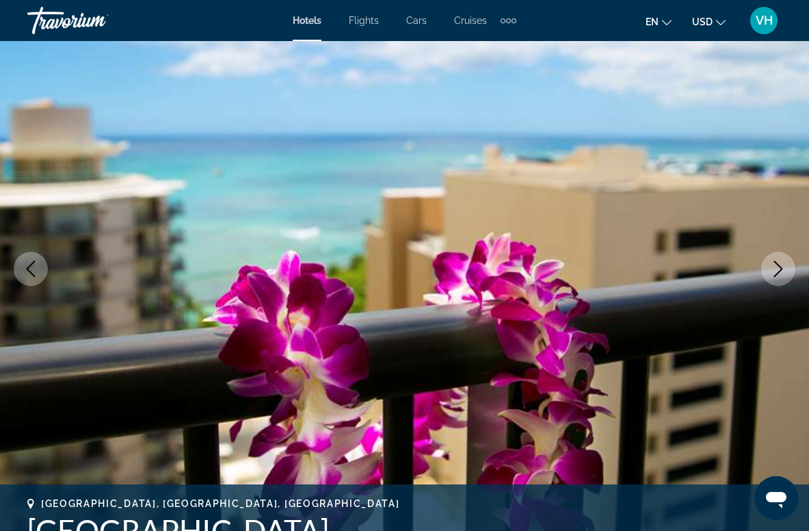
click at [776, 263] on icon "Next image" at bounding box center [778, 269] width 9 height 16
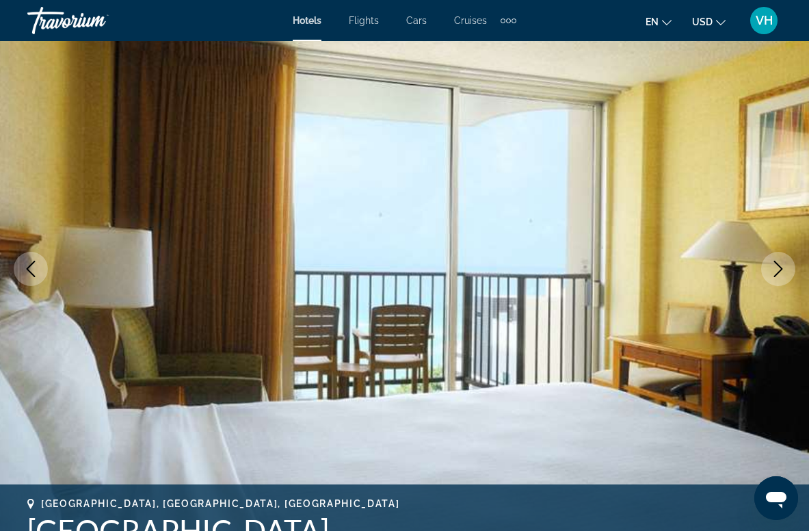
click at [776, 263] on icon "Next image" at bounding box center [778, 269] width 9 height 16
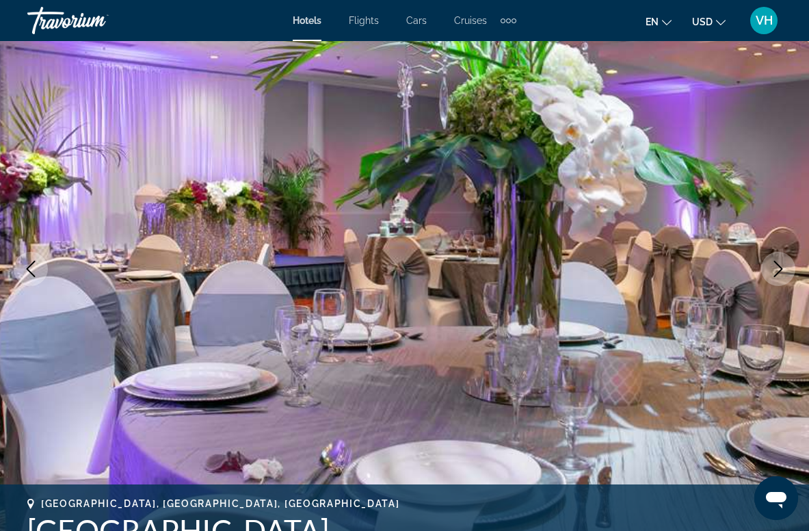
click at [776, 263] on icon "Next image" at bounding box center [778, 269] width 9 height 16
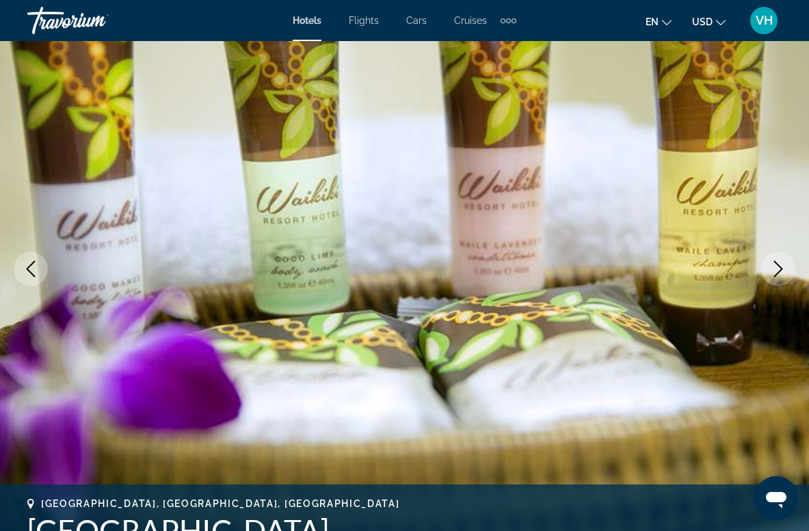
click at [776, 263] on icon "Next image" at bounding box center [778, 269] width 9 height 16
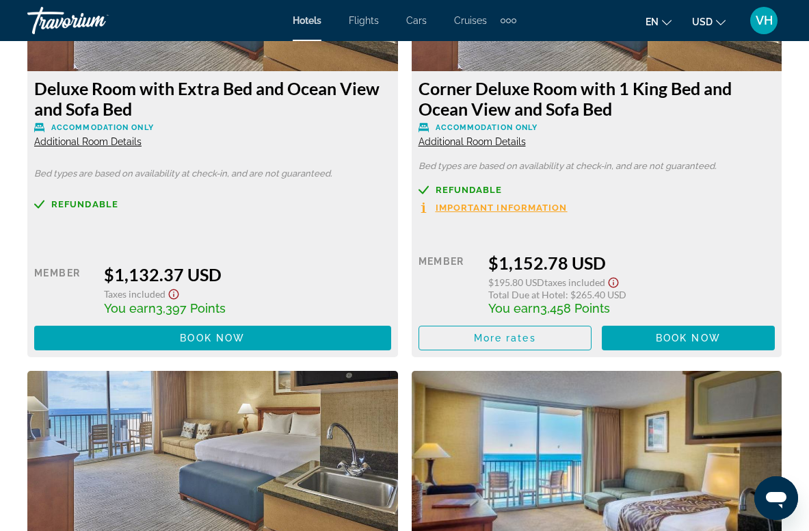
scroll to position [3688, 0]
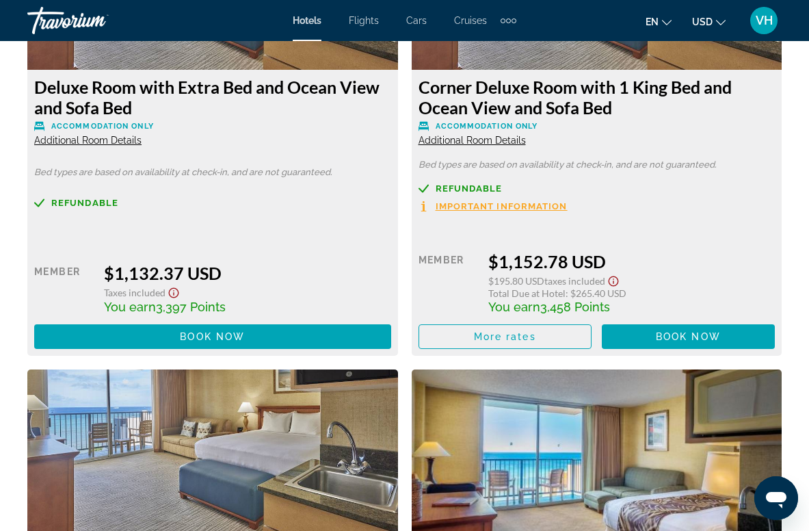
click at [82, 146] on span "Additional Room Details" at bounding box center [87, 140] width 107 height 11
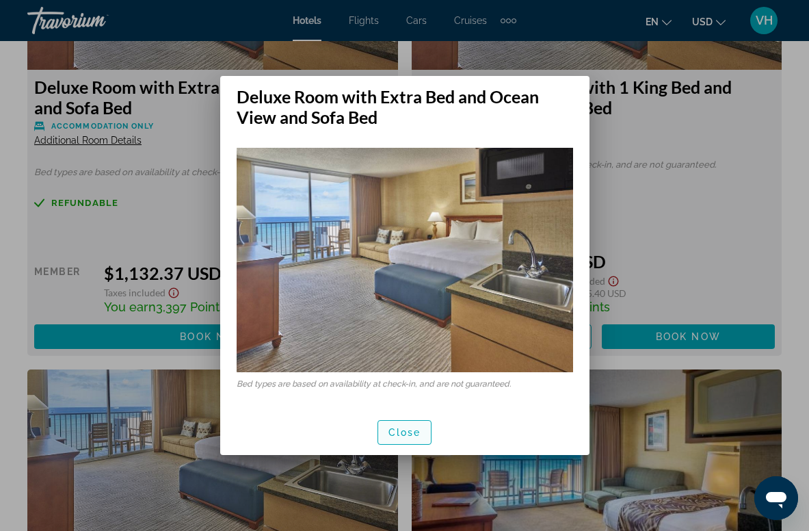
click at [408, 432] on span "Close" at bounding box center [405, 432] width 33 height 11
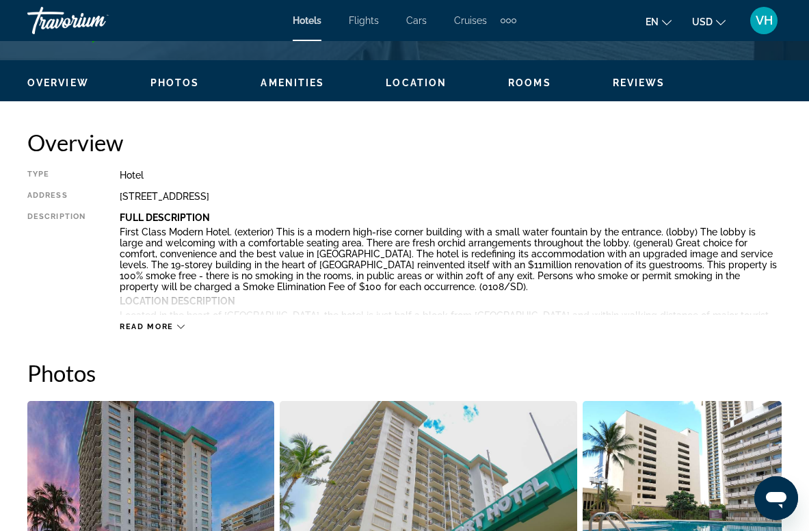
scroll to position [628, 0]
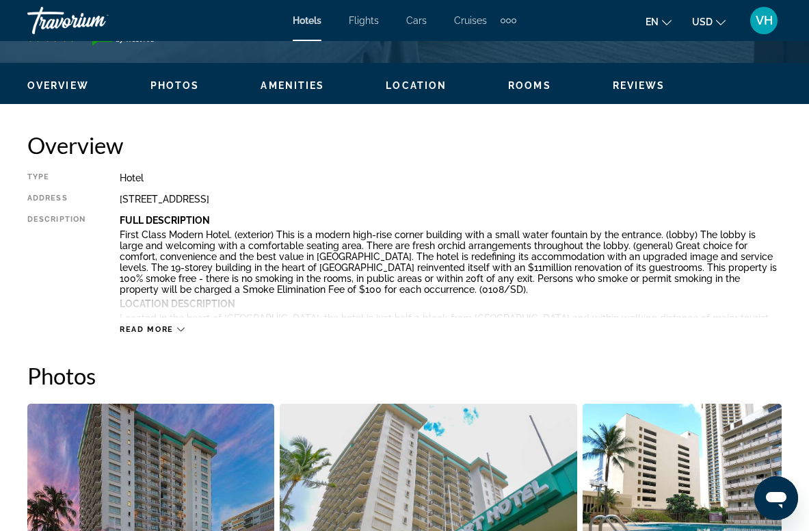
click at [175, 326] on div "Read more" at bounding box center [152, 329] width 65 height 9
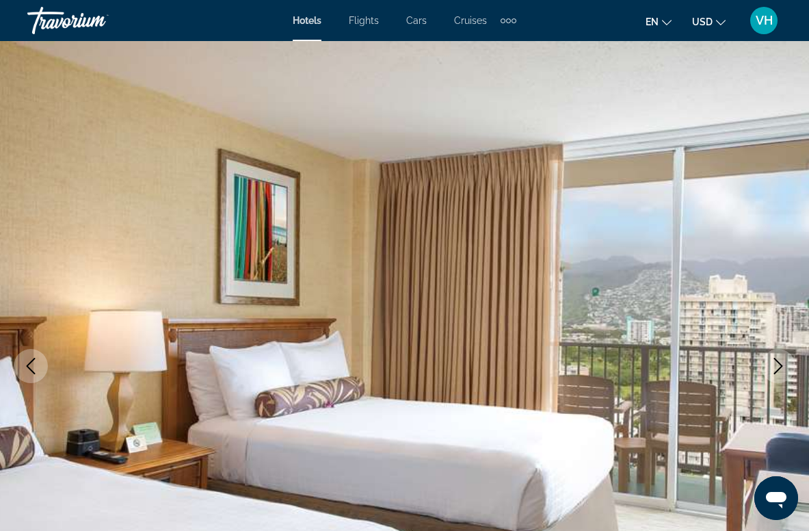
scroll to position [0, 0]
click at [776, 364] on icon "Next image" at bounding box center [778, 366] width 16 height 16
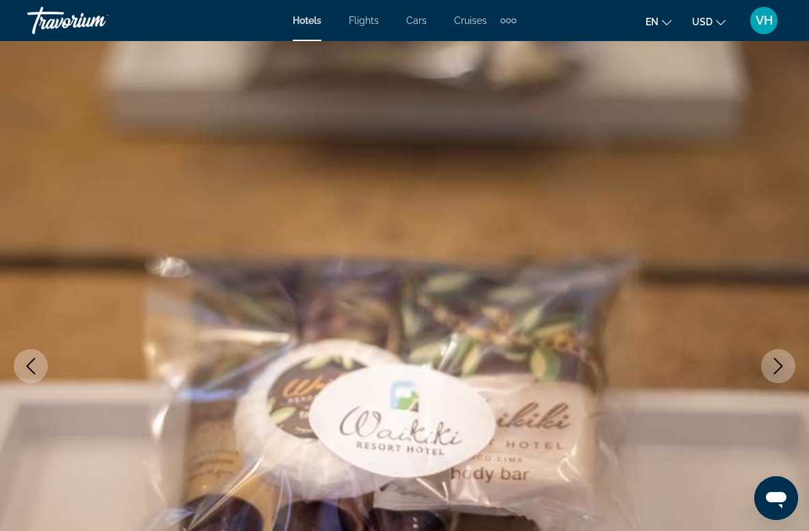
click at [776, 364] on icon "Next image" at bounding box center [778, 366] width 16 height 16
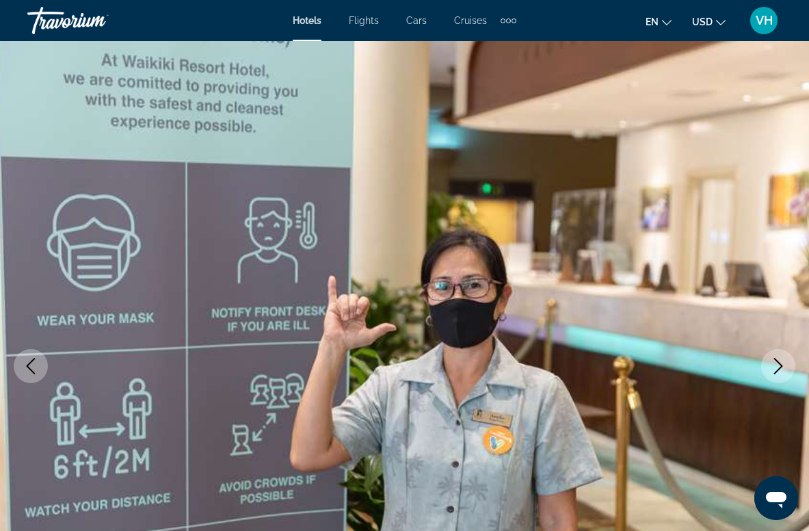
click at [776, 364] on icon "Next image" at bounding box center [778, 366] width 16 height 16
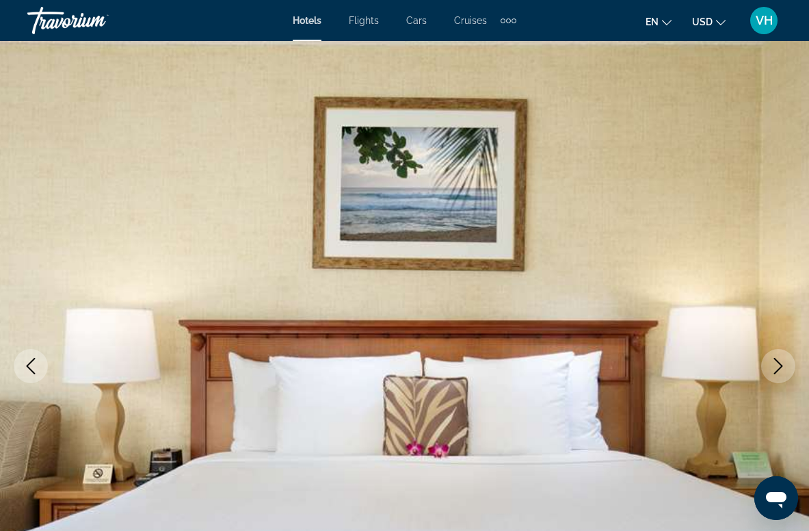
click at [776, 364] on icon "Next image" at bounding box center [778, 366] width 16 height 16
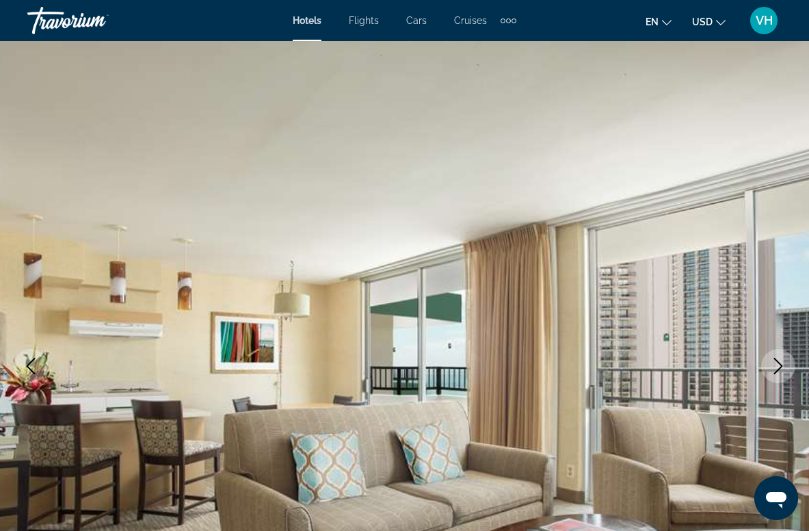
click at [776, 364] on icon "Next image" at bounding box center [778, 366] width 16 height 16
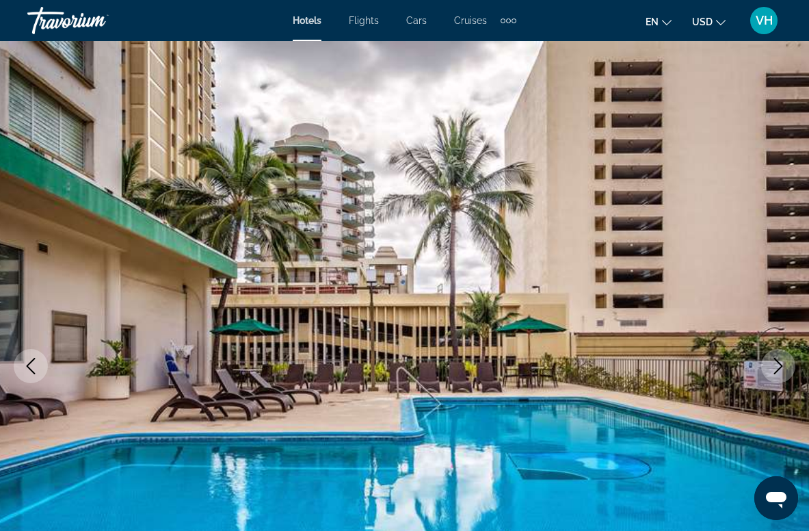
click at [776, 364] on icon "Next image" at bounding box center [778, 366] width 16 height 16
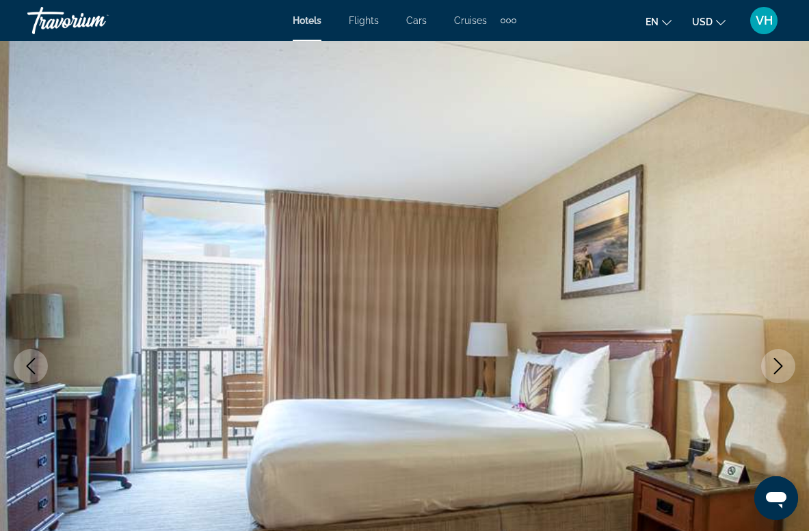
click at [776, 364] on icon "Next image" at bounding box center [778, 366] width 16 height 16
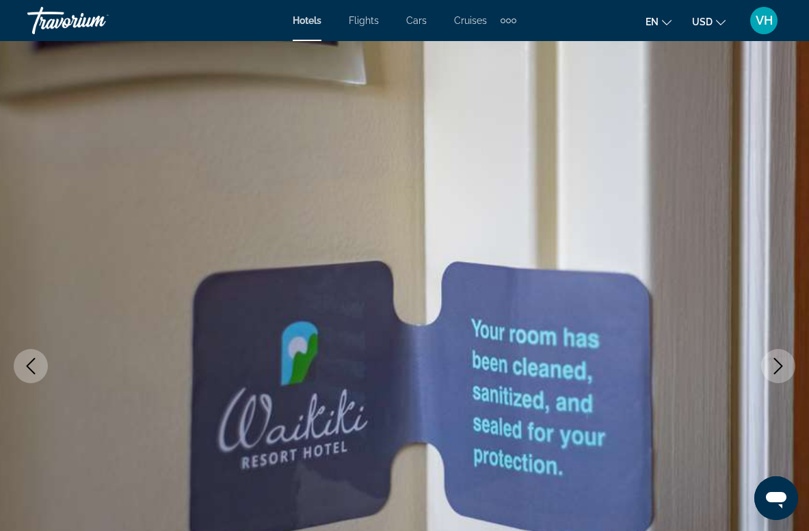
click at [776, 364] on icon "Next image" at bounding box center [778, 366] width 16 height 16
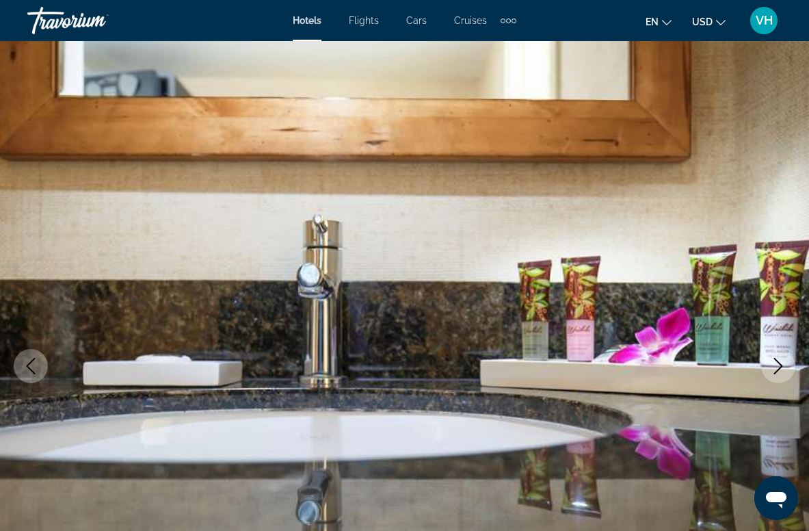
click at [776, 364] on icon "Next image" at bounding box center [778, 366] width 16 height 16
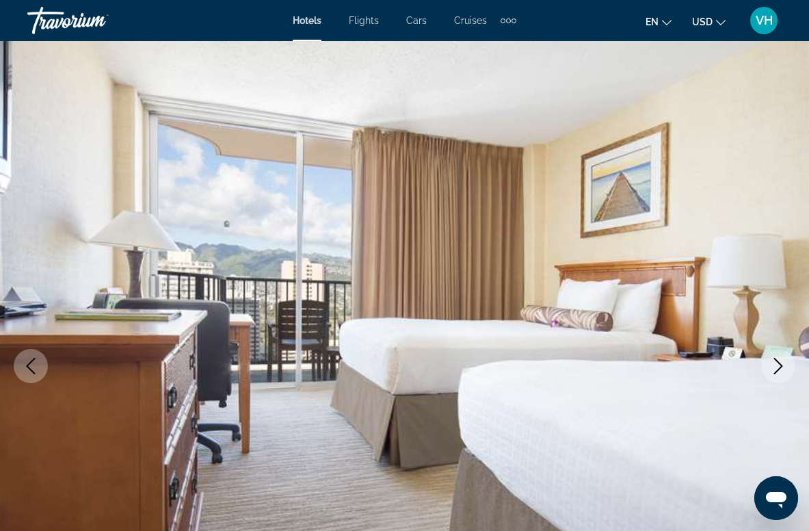
click at [776, 364] on icon "Next image" at bounding box center [778, 366] width 16 height 16
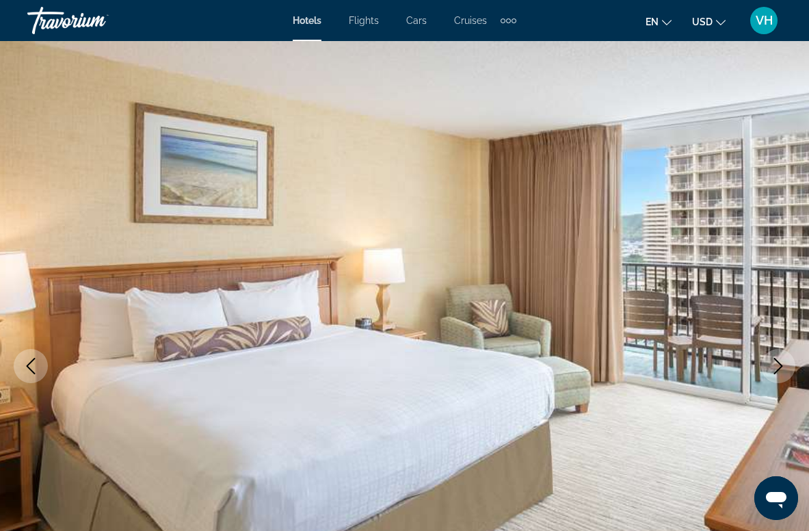
click at [776, 364] on icon "Next image" at bounding box center [778, 366] width 16 height 16
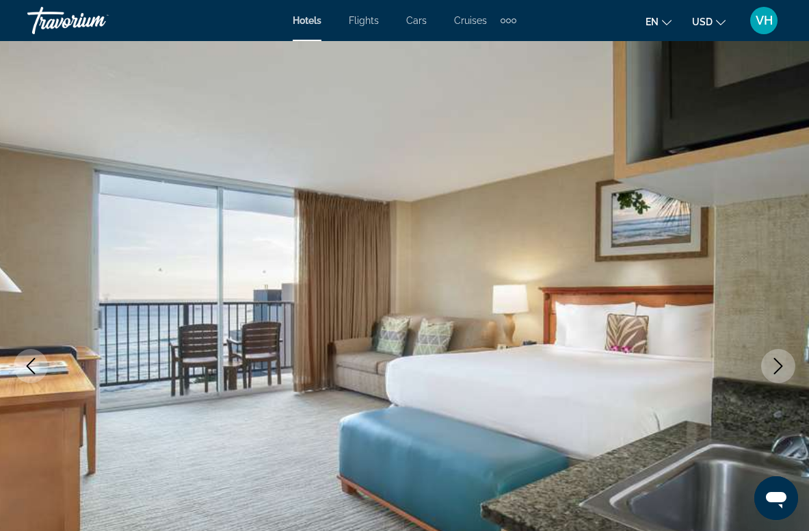
click at [776, 364] on icon "Next image" at bounding box center [778, 366] width 16 height 16
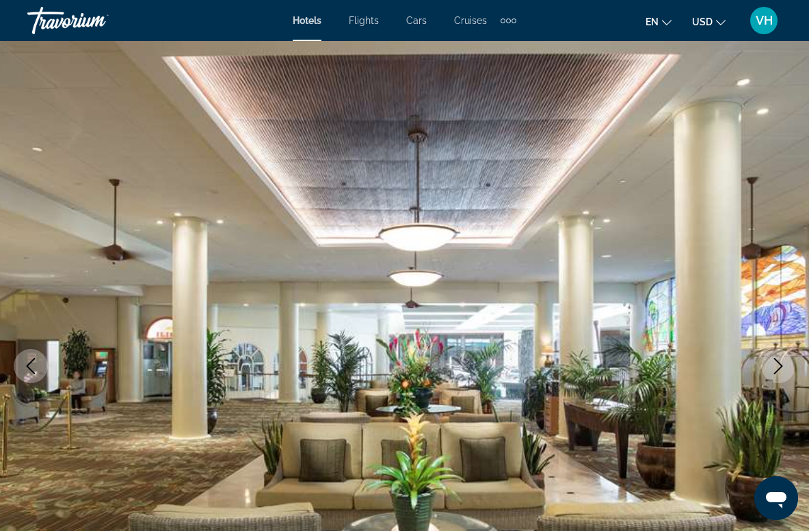
click at [776, 364] on icon "Next image" at bounding box center [778, 366] width 16 height 16
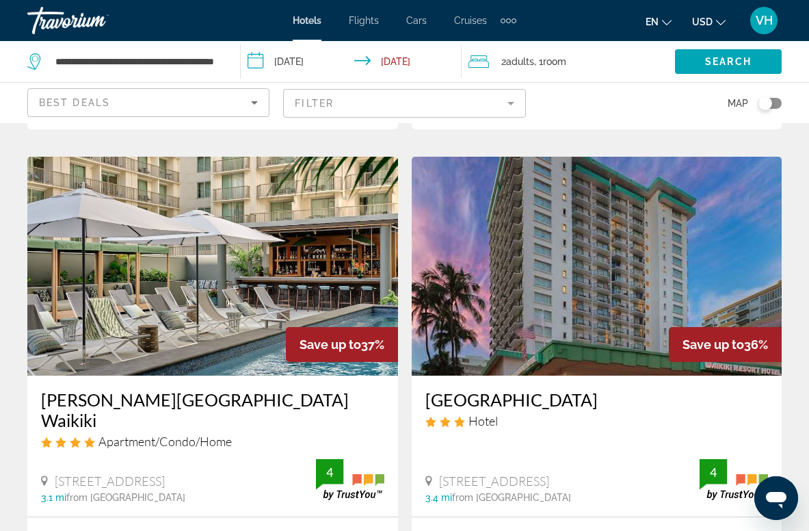
scroll to position [528, 0]
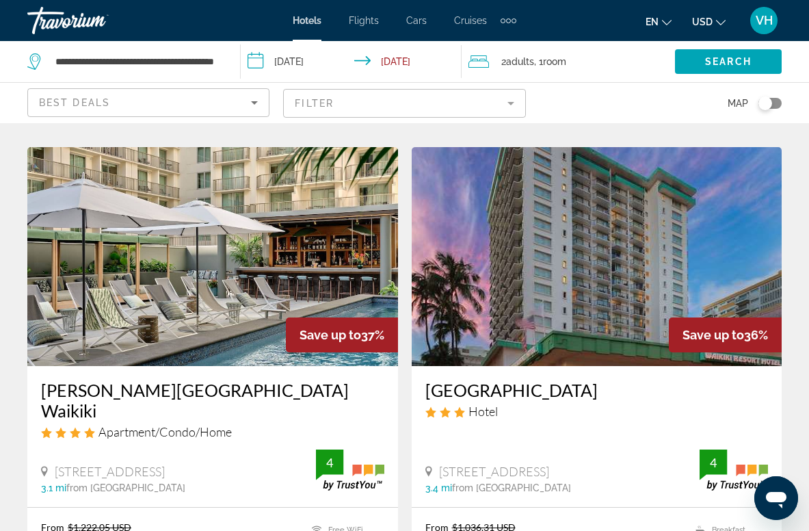
click at [509, 102] on mat-form-field "Filter" at bounding box center [404, 103] width 242 height 29
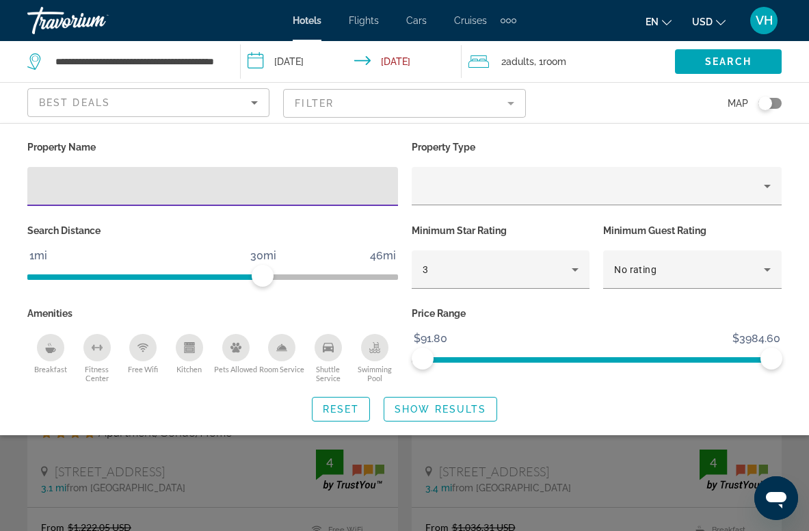
click at [52, 345] on icon "Breakfast" at bounding box center [50, 347] width 11 height 11
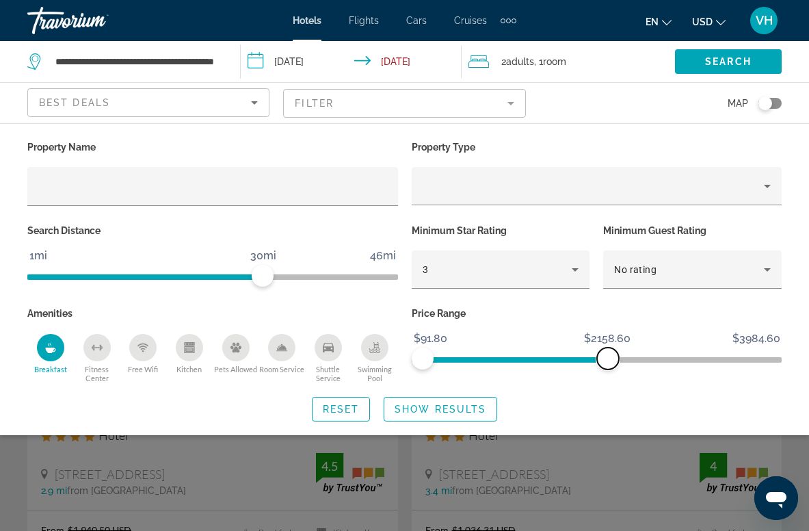
drag, startPoint x: 769, startPoint y: 358, endPoint x: 606, endPoint y: 371, distance: 163.4
click at [606, 372] on div "Price Range $91.80 $3984.60 $91.80 $2158.60" at bounding box center [597, 343] width 385 height 79
click at [349, 406] on span "Reset" at bounding box center [341, 409] width 37 height 11
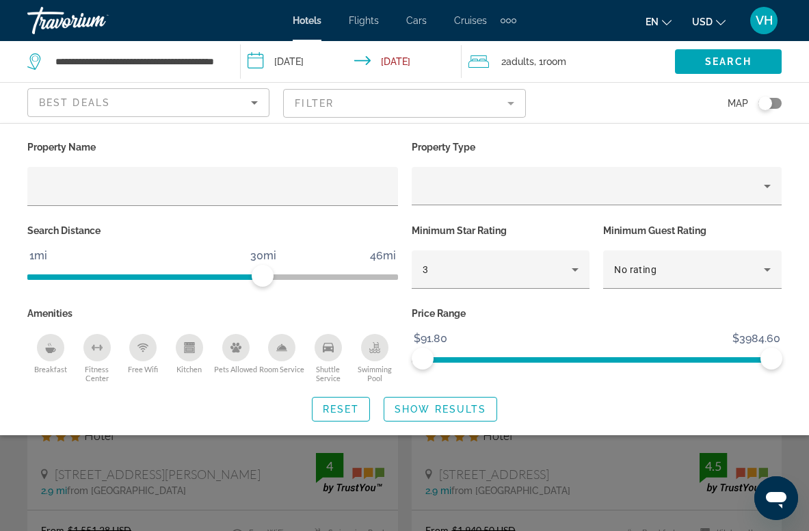
click at [54, 347] on icon "Breakfast" at bounding box center [50, 347] width 11 height 11
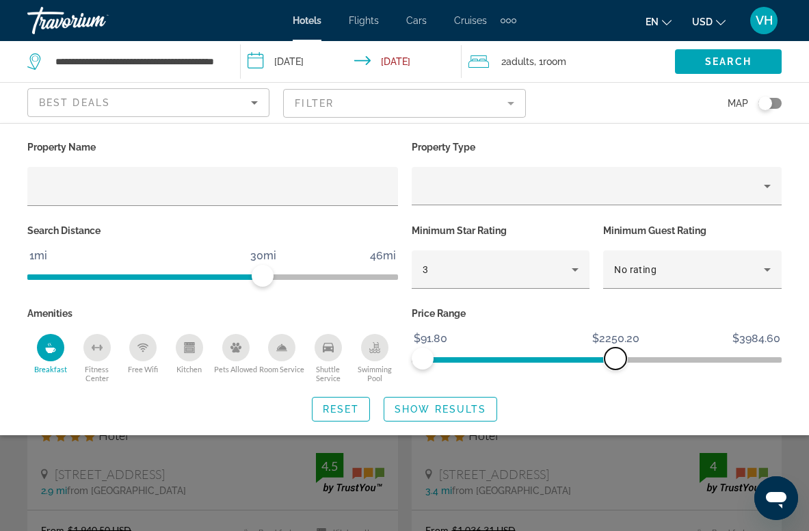
drag, startPoint x: 771, startPoint y: 357, endPoint x: 615, endPoint y: 364, distance: 156.1
click at [615, 364] on span "ngx-slider-max" at bounding box center [616, 359] width 22 height 22
drag, startPoint x: 615, startPoint y: 364, endPoint x: 599, endPoint y: 362, distance: 15.9
click at [599, 363] on span "ngx-slider-max" at bounding box center [599, 359] width 22 height 22
click at [435, 406] on span "Show Results" at bounding box center [441, 409] width 92 height 11
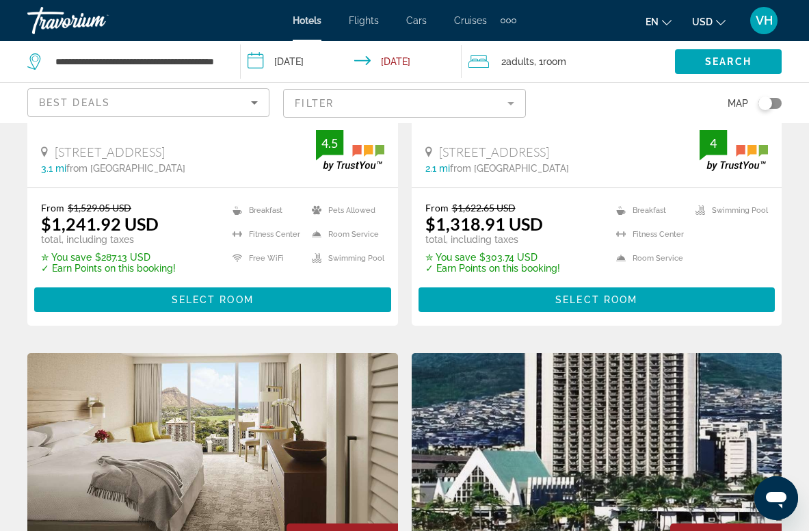
scroll to position [1830, 0]
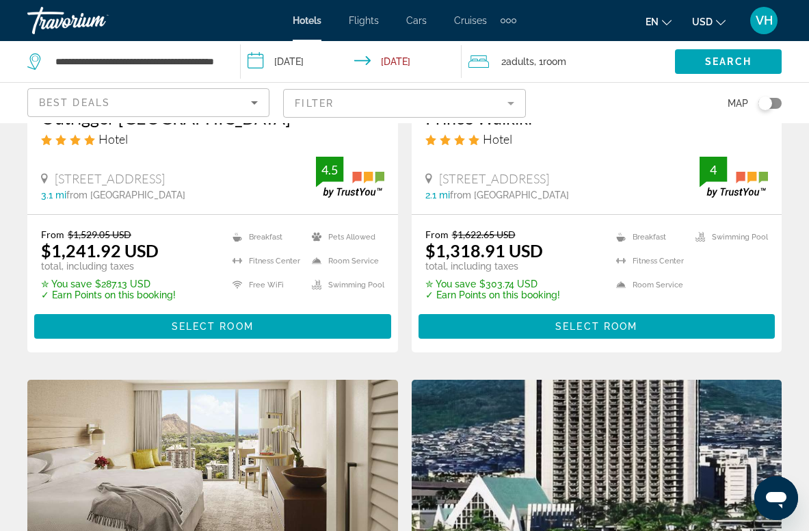
click at [586, 422] on img "Main content" at bounding box center [597, 489] width 371 height 219
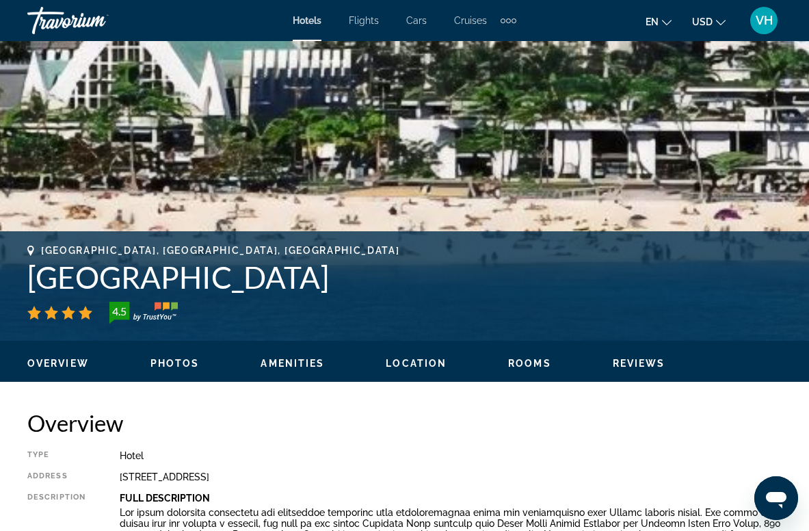
scroll to position [361, 0]
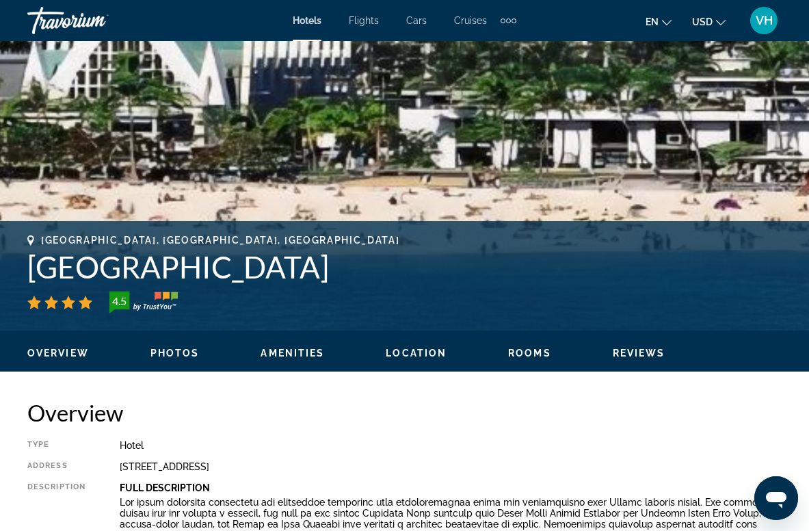
drag, startPoint x: 31, startPoint y: 267, endPoint x: 480, endPoint y: 276, distance: 448.9
click at [480, 276] on h1 "[GEOGRAPHIC_DATA]" at bounding box center [404, 267] width 755 height 36
copy h1 "[GEOGRAPHIC_DATA]"
click at [232, 432] on div "Overview Type Hotel Address [STREET_ADDRESS] Description Full Description Read …" at bounding box center [404, 500] width 755 height 203
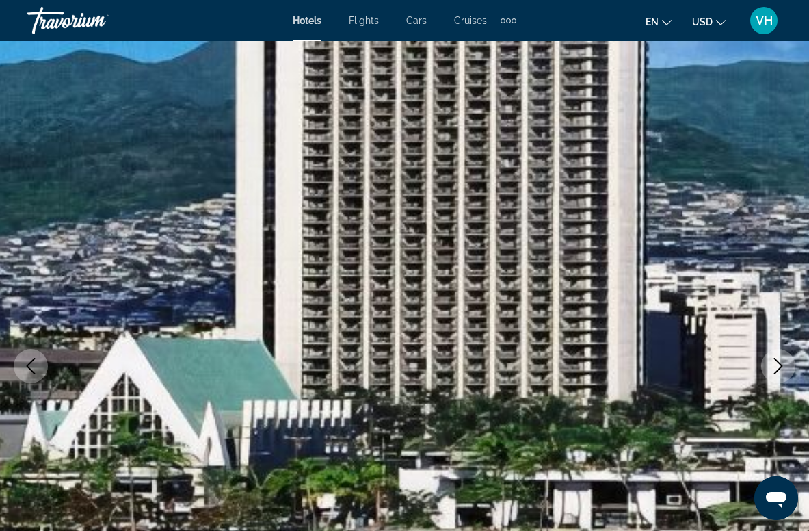
scroll to position [0, 0]
